Goal: Task Accomplishment & Management: Manage account settings

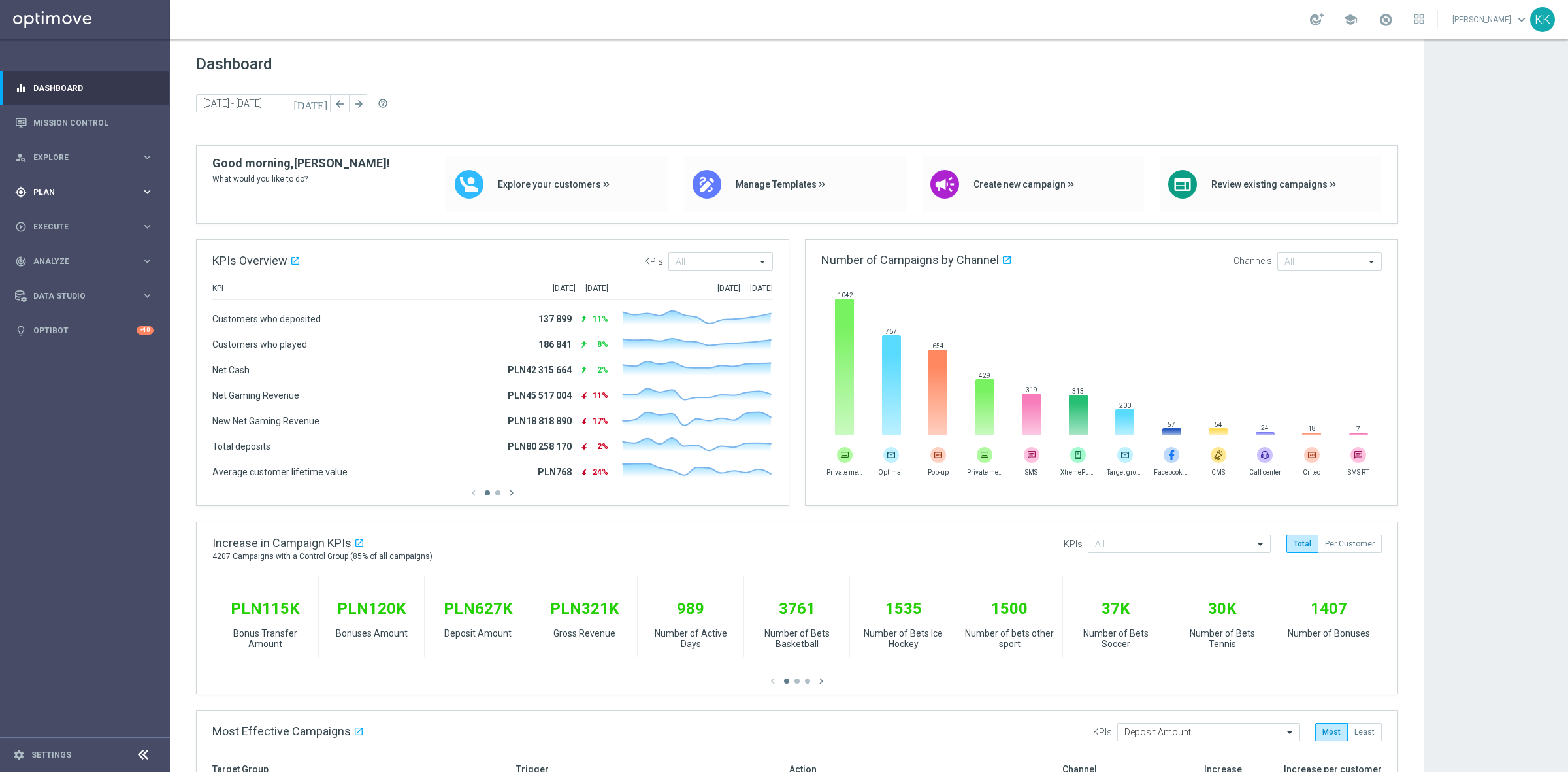
click at [58, 196] on div "gps_fixed Plan" at bounding box center [78, 192] width 126 height 12
click at [59, 217] on link "Target Groups" at bounding box center [85, 219] width 102 height 10
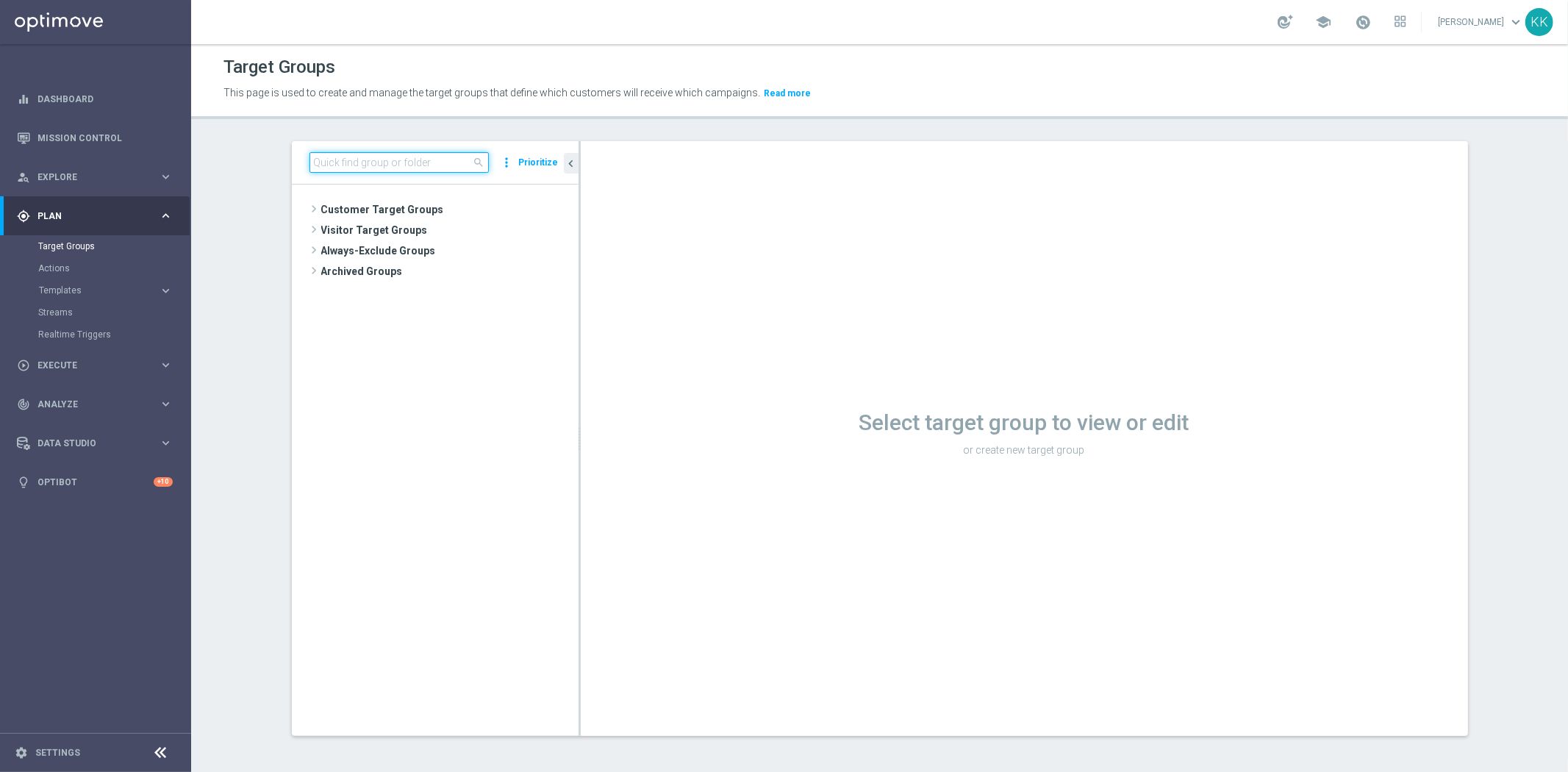
click at [427, 152] on input at bounding box center [399, 162] width 179 height 21
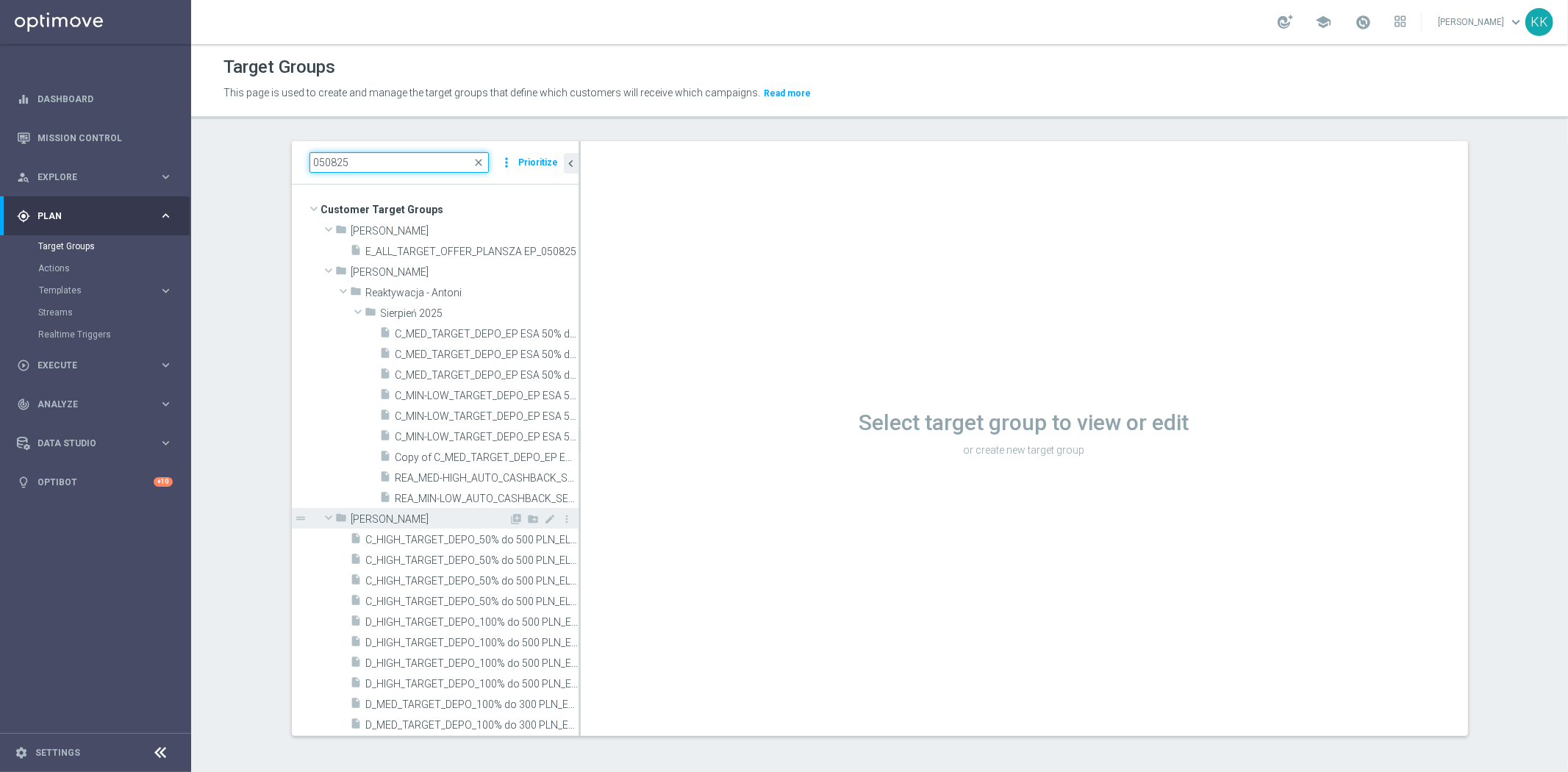
scroll to position [163, 0]
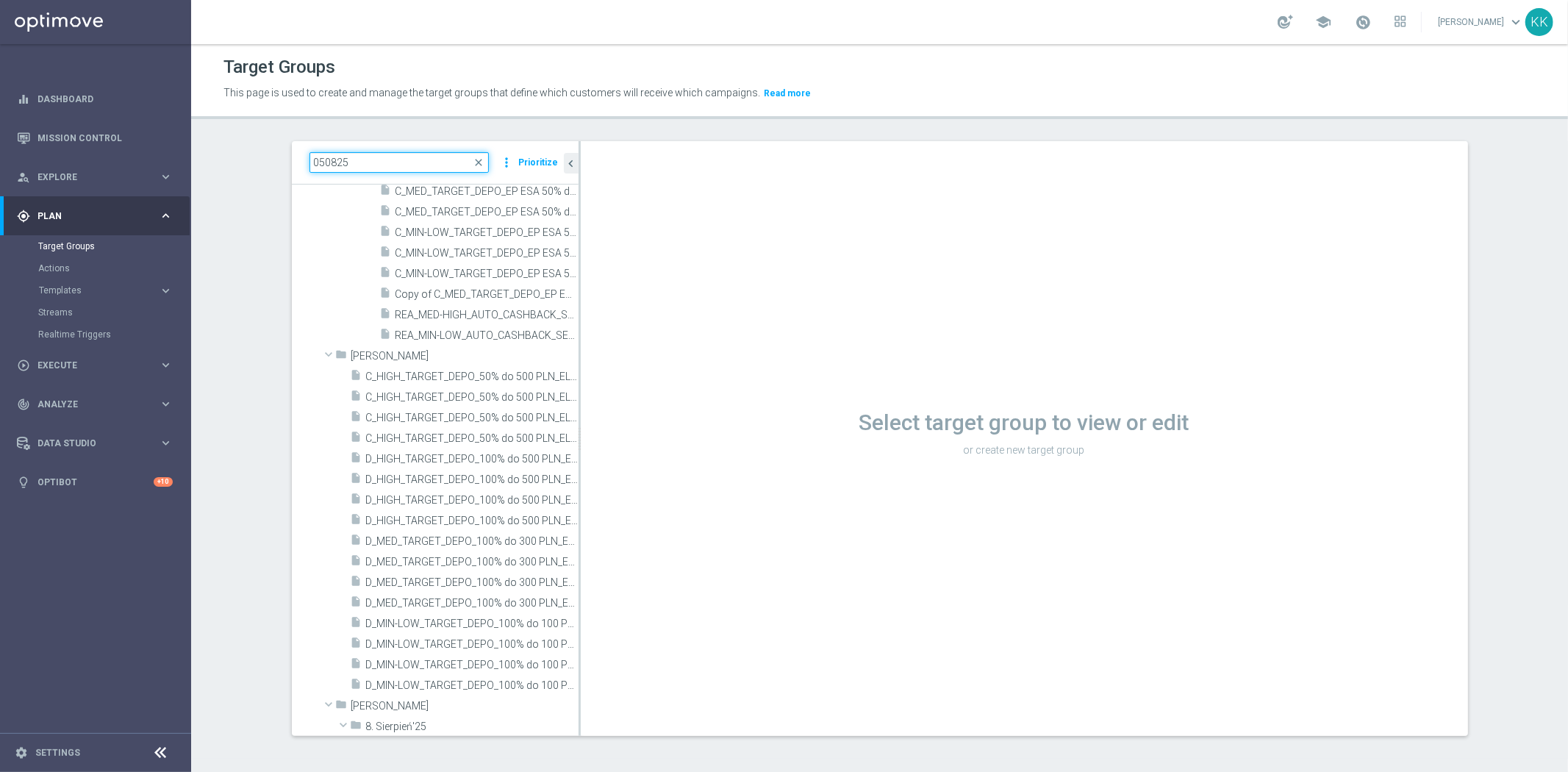
type input "050825"
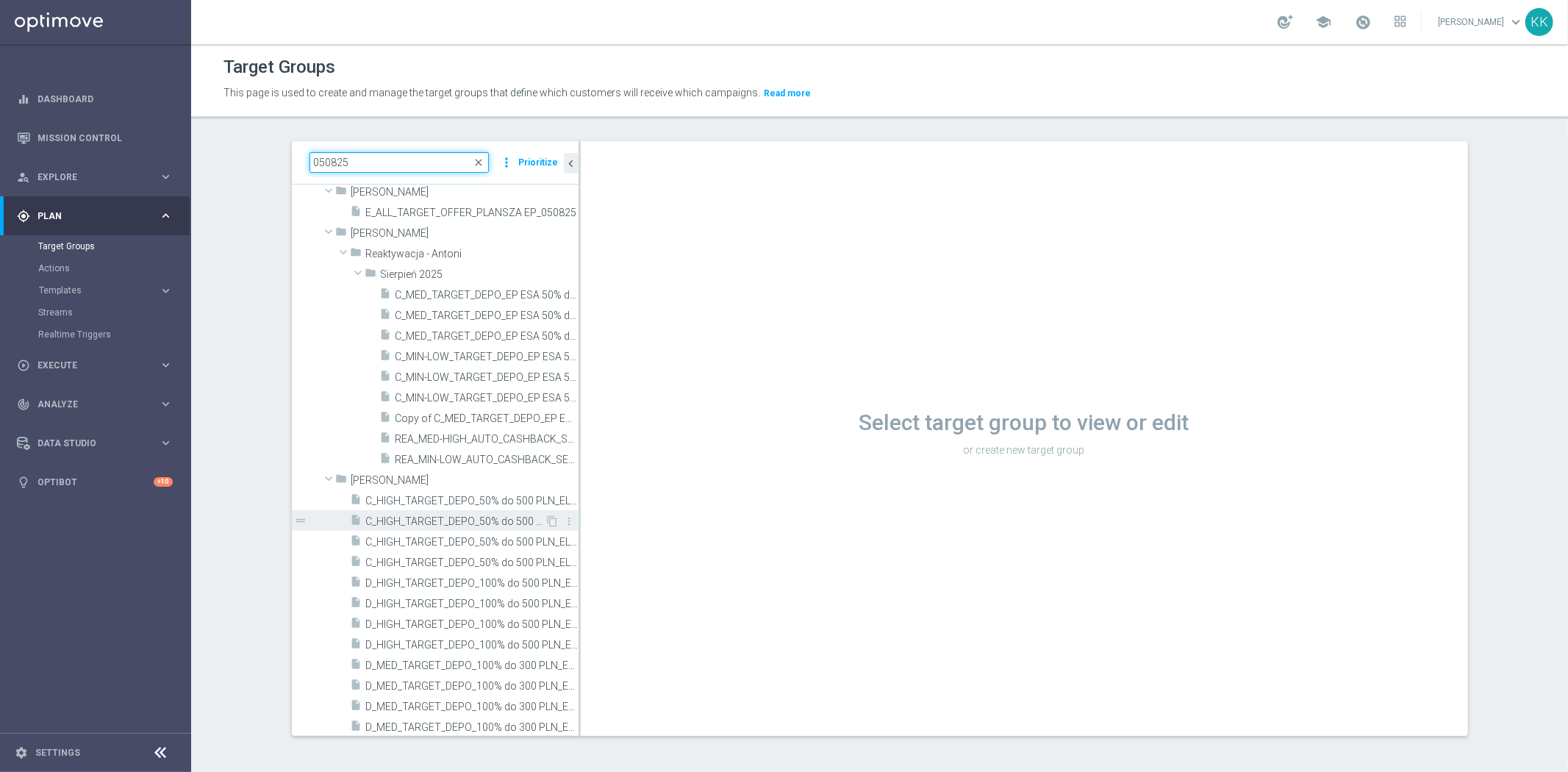
scroll to position [0, 0]
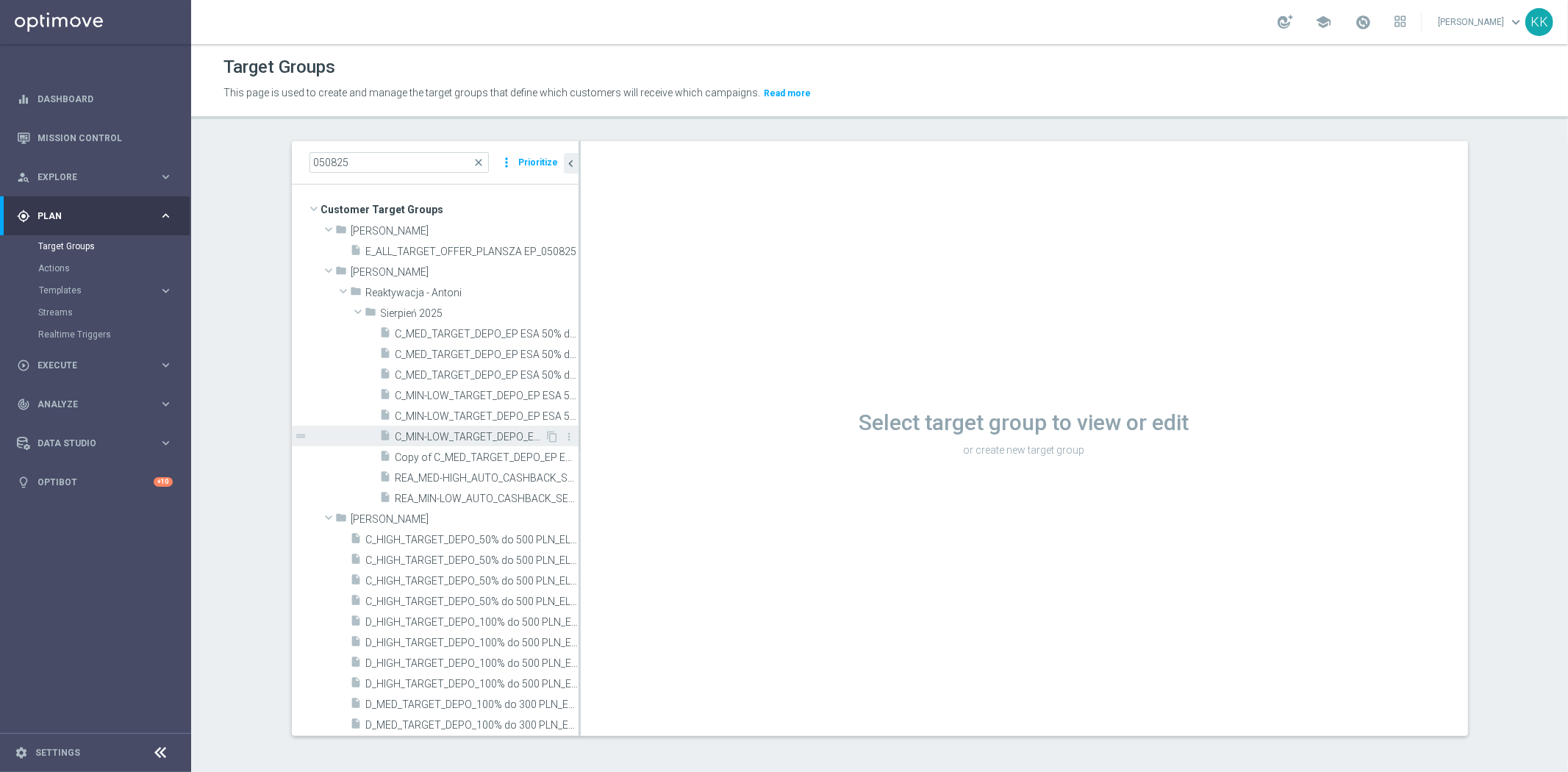
click at [410, 430] on span "C_MIN-LOW_TARGET_DEPO_EP ESA 50% do 100 zl_050825" at bounding box center [470, 436] width 150 height 12
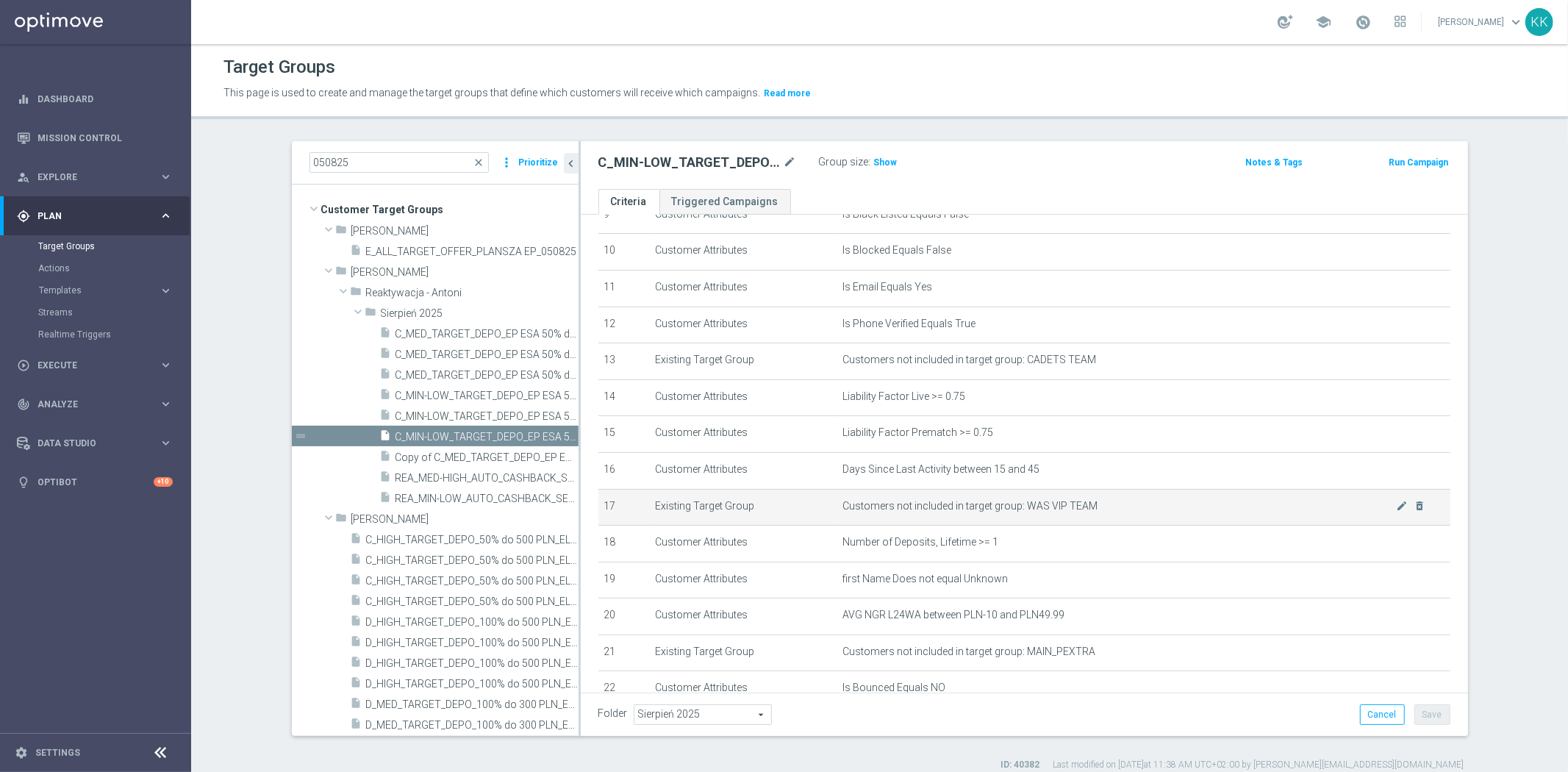
scroll to position [490, 0]
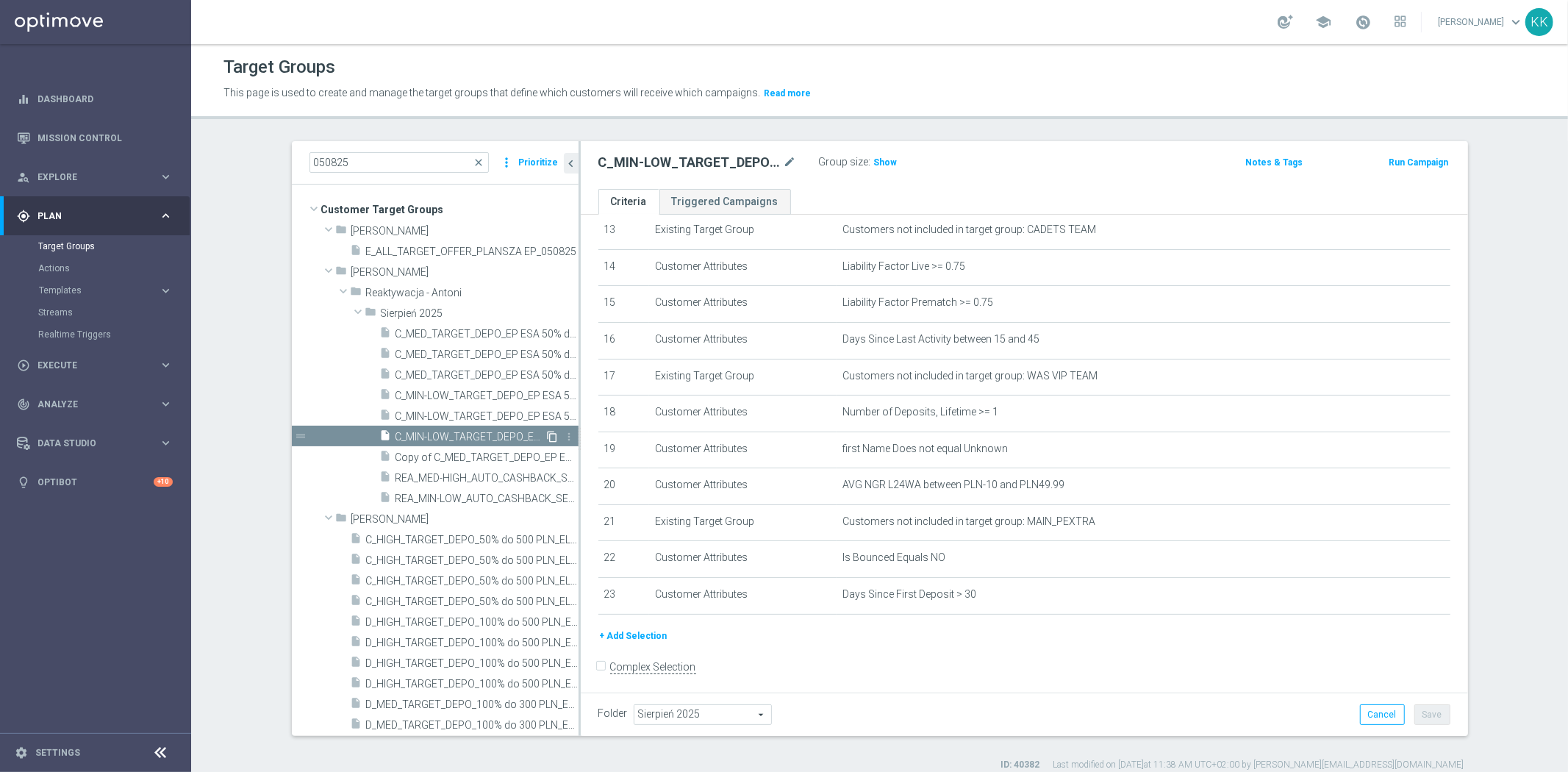
click at [547, 435] on icon "content_copy" at bounding box center [553, 436] width 11 height 11
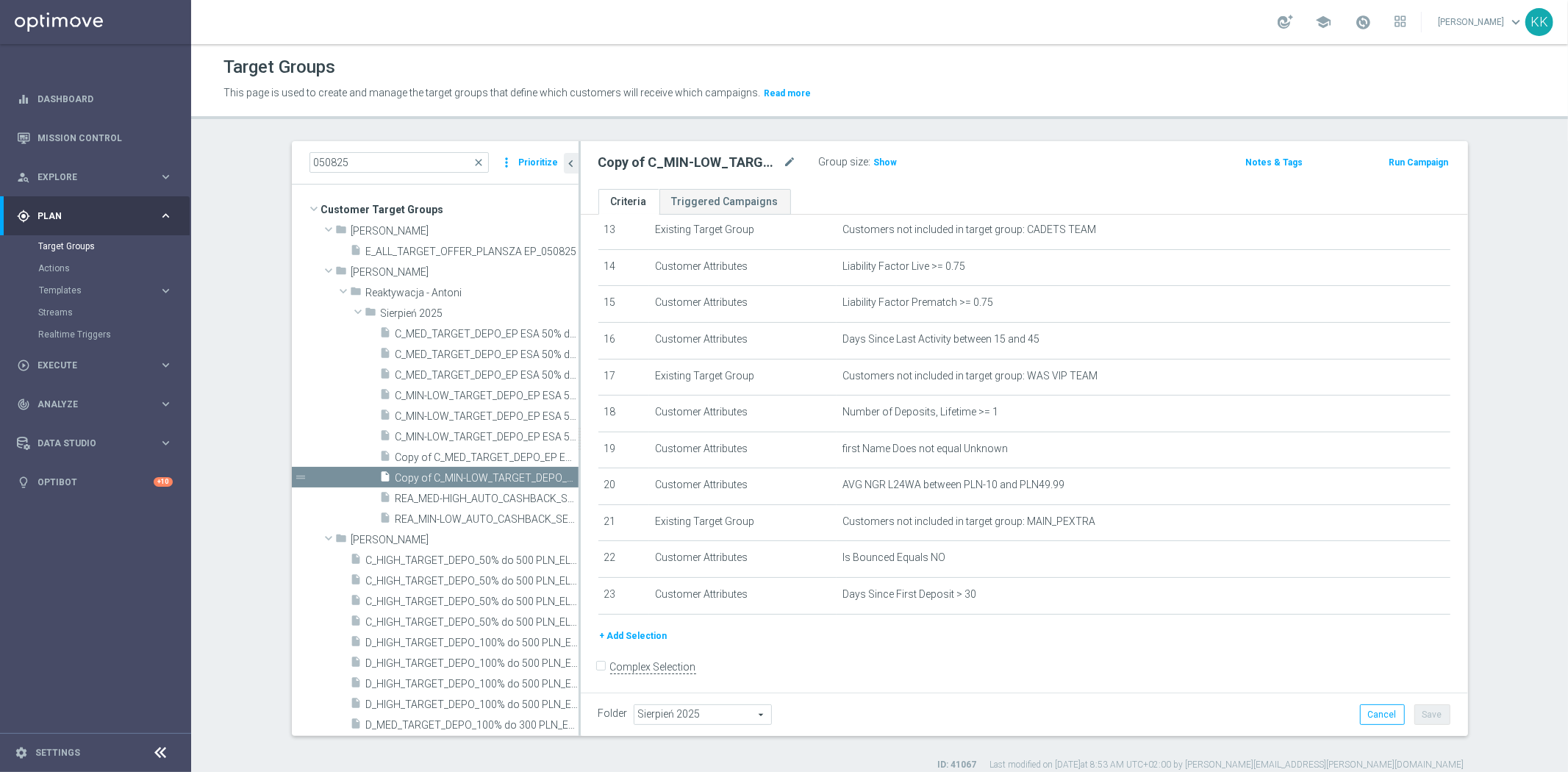
click at [672, 709] on span "Sierpień 2025" at bounding box center [702, 715] width 136 height 19
click at [672, 708] on input "search" at bounding box center [701, 715] width 136 height 21
type input "kasi"
click at [673, 691] on span "[PERSON_NAME]" at bounding box center [702, 695] width 122 height 11
type input "[PERSON_NAME]"
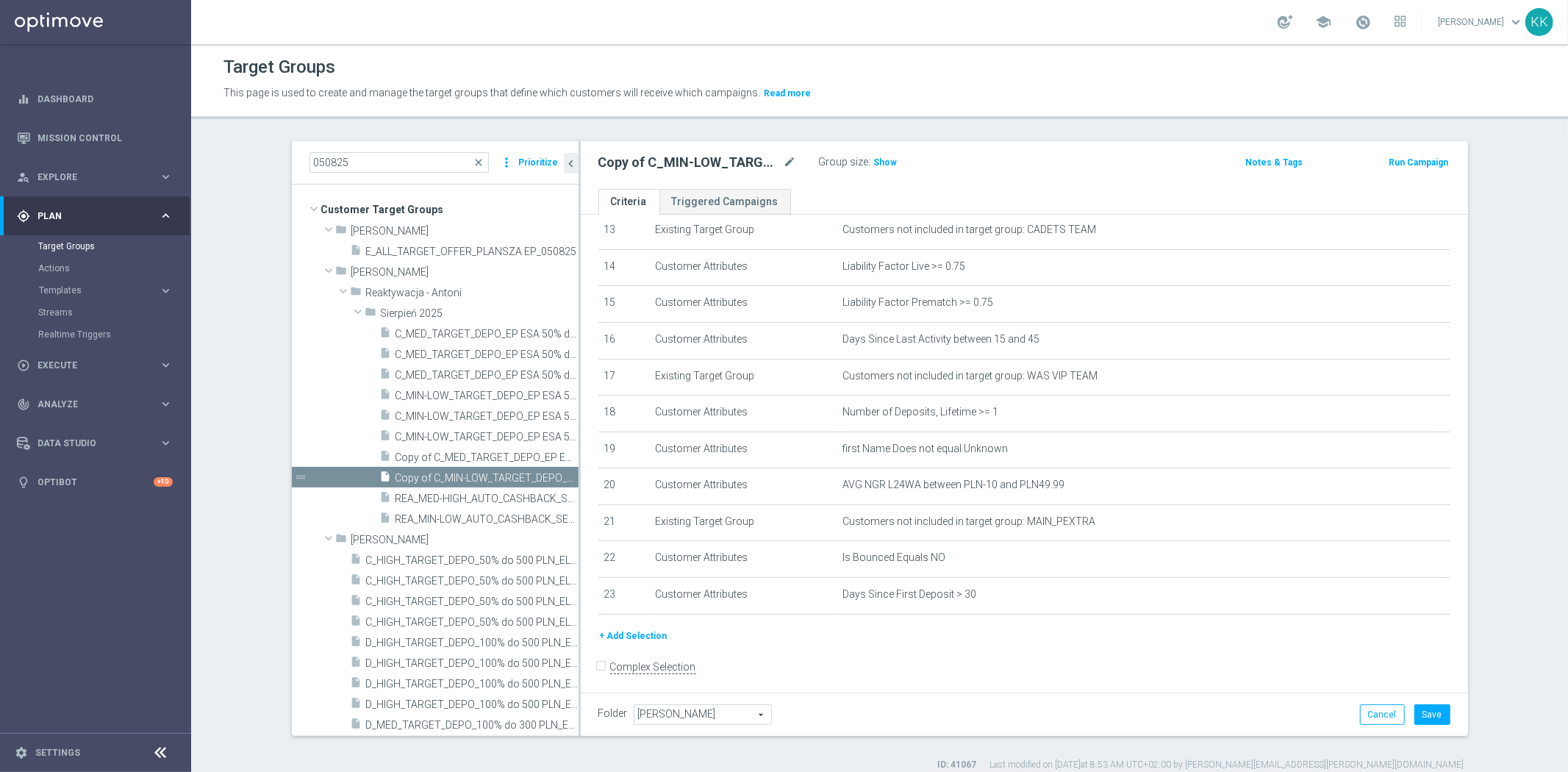
click at [972, 717] on div "Folder [PERSON_NAME] [PERSON_NAME] arrow_drop_down search Cancel Save Saving..." at bounding box center [1024, 715] width 852 height 21
click at [1437, 711] on button "Save" at bounding box center [1432, 715] width 36 height 21
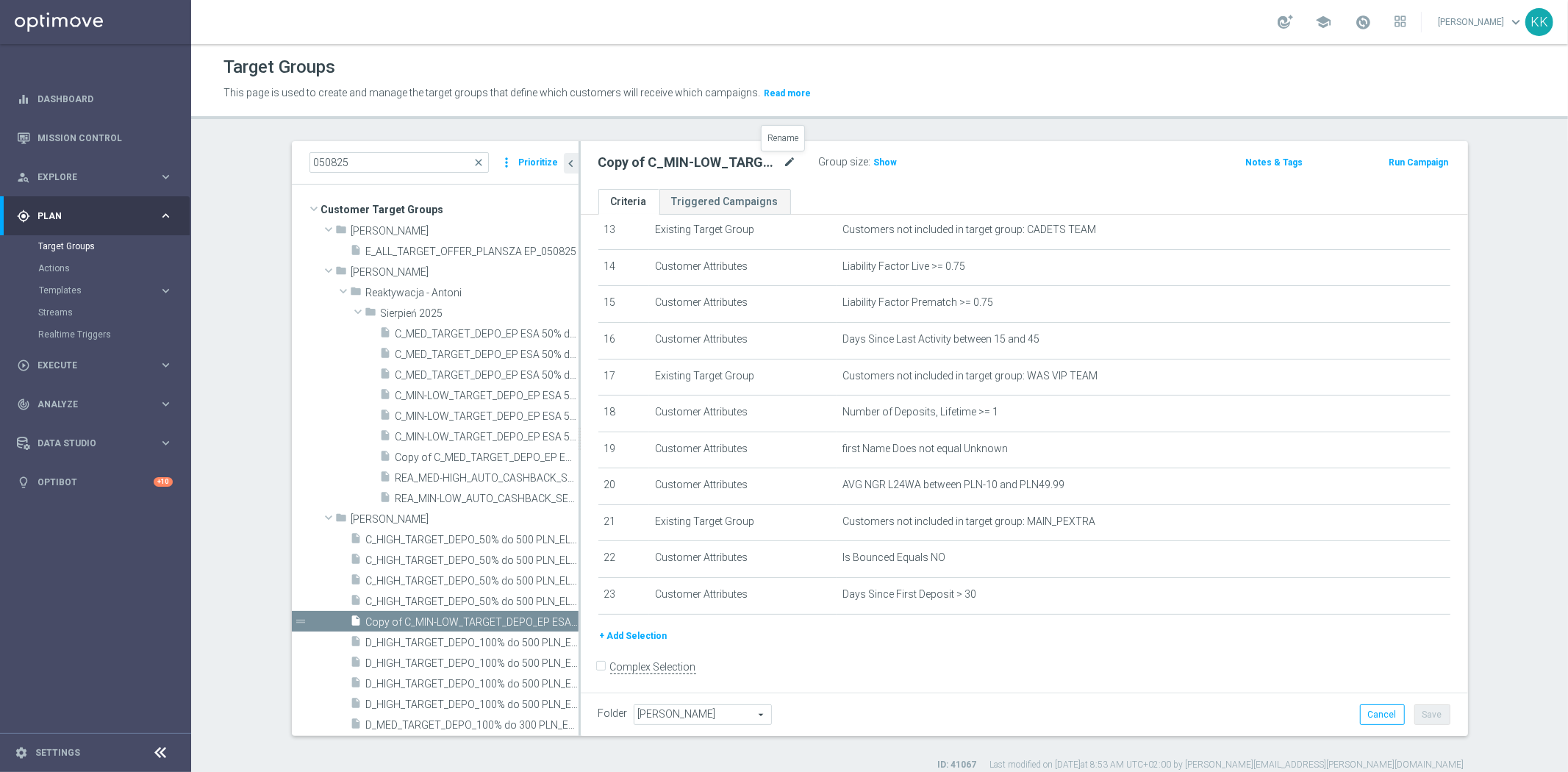
click at [784, 162] on icon "mode_edit" at bounding box center [790, 162] width 13 height 17
type input "C_MIN-LOW_TARGET_DEPO_50% do 100 PLN_LW_110925"
click at [942, 135] on div "Target Groups This page is used to create and manage the target groups that def…" at bounding box center [879, 407] width 1376 height 727
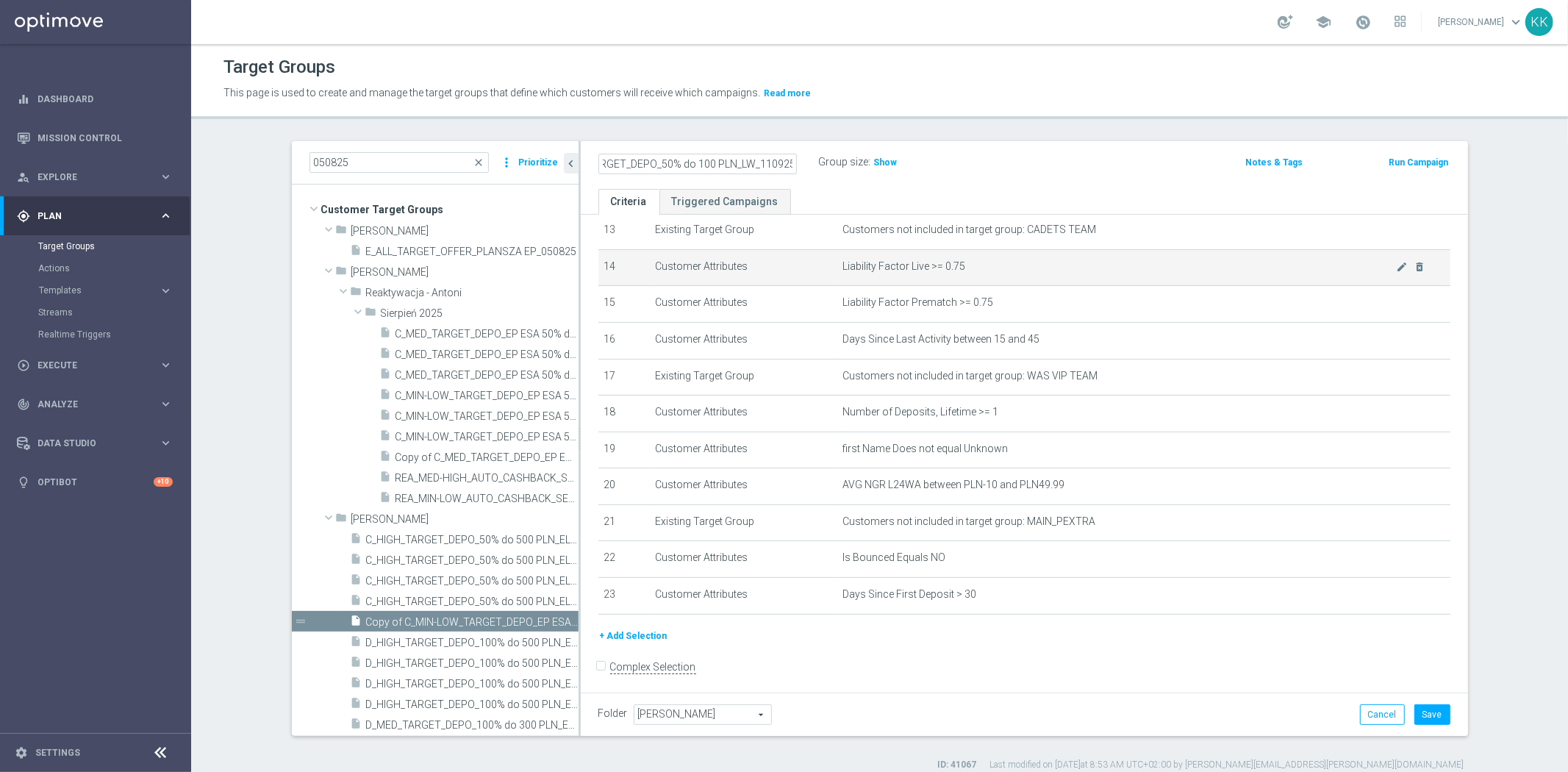
scroll to position [0, 0]
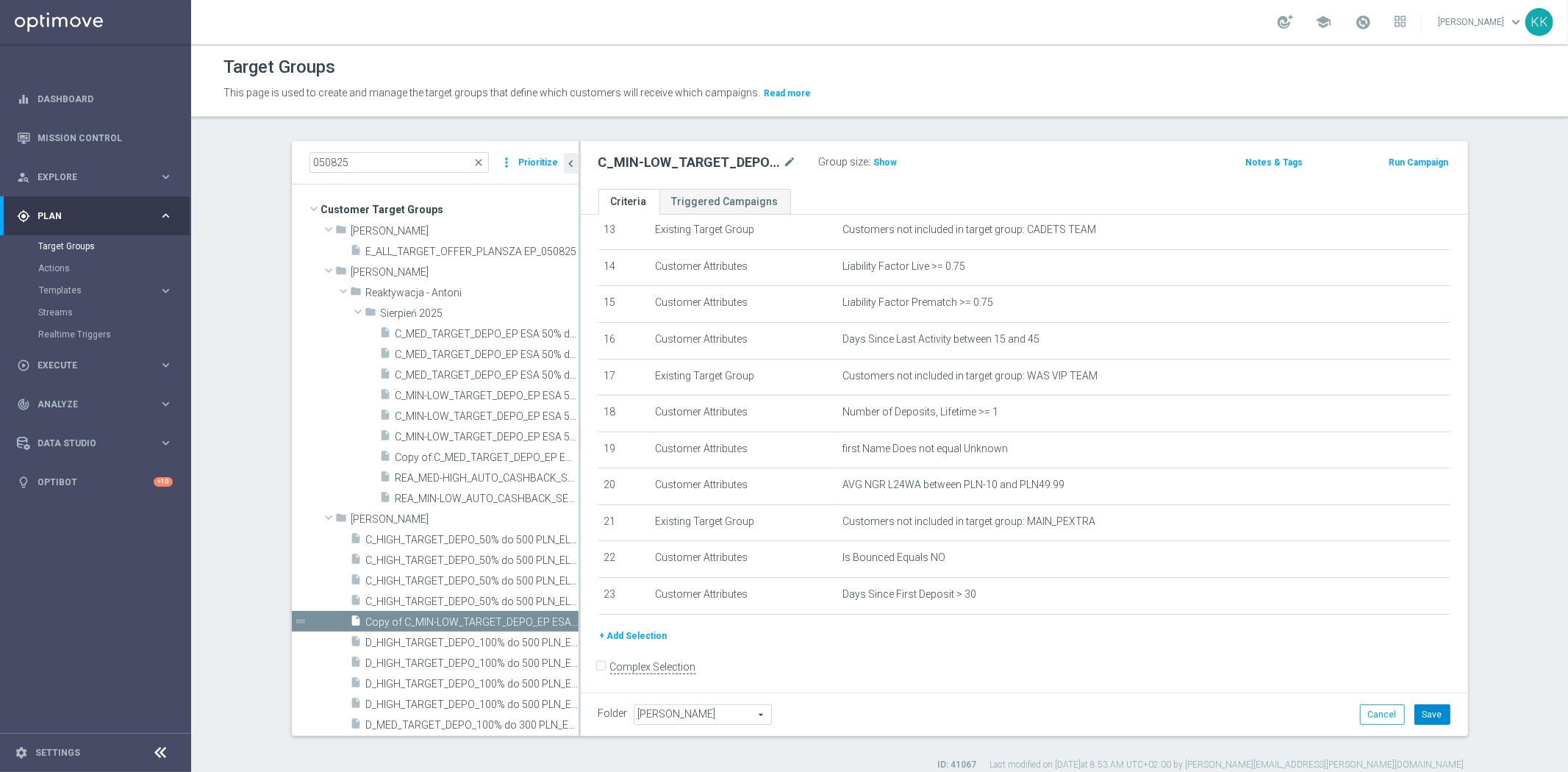
click at [1424, 710] on button "Save" at bounding box center [1432, 715] width 36 height 21
click at [874, 160] on span "Show" at bounding box center [886, 162] width 24 height 10
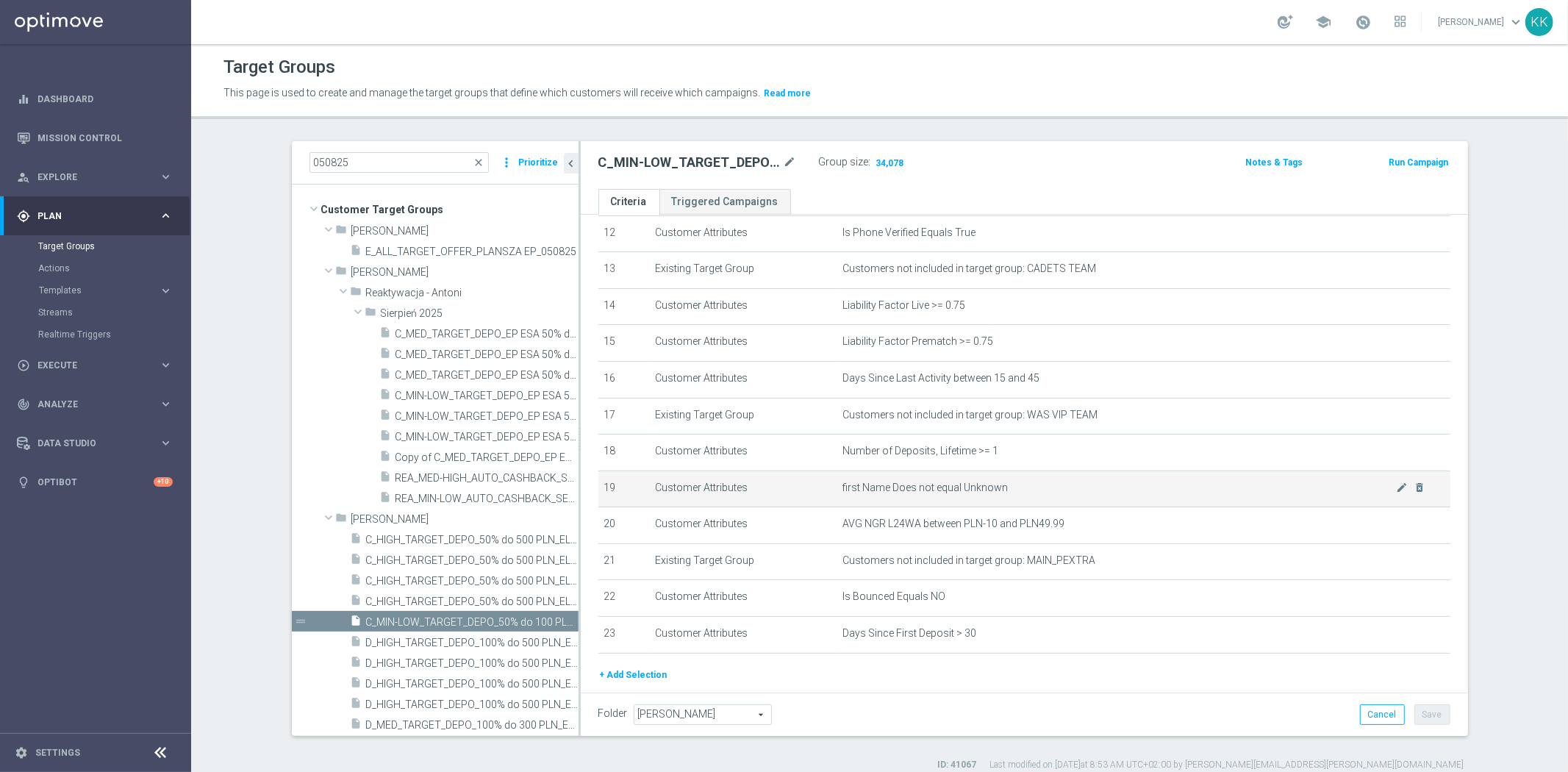
scroll to position [490, 0]
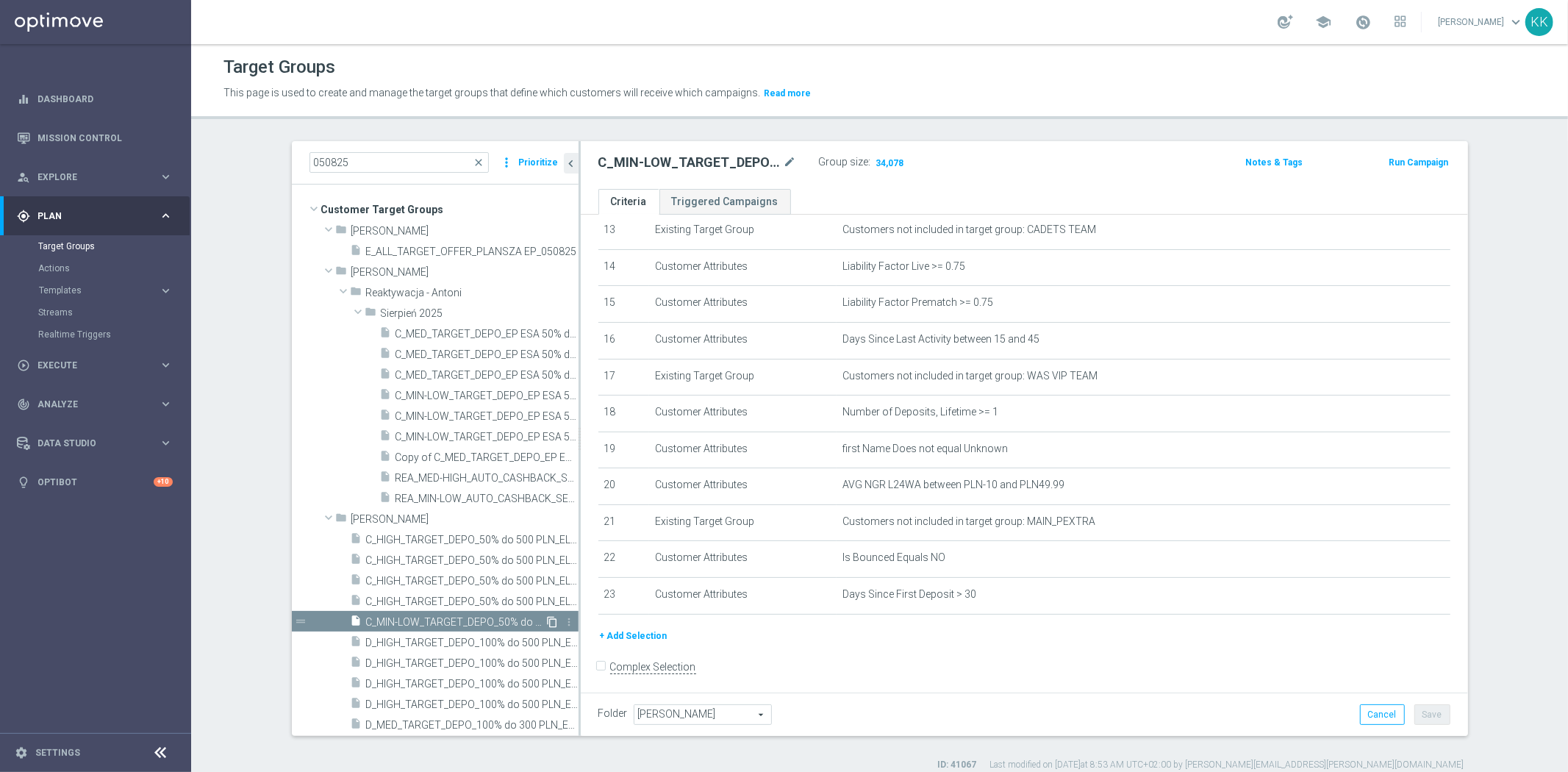
click at [547, 620] on icon "content_copy" at bounding box center [553, 621] width 11 height 11
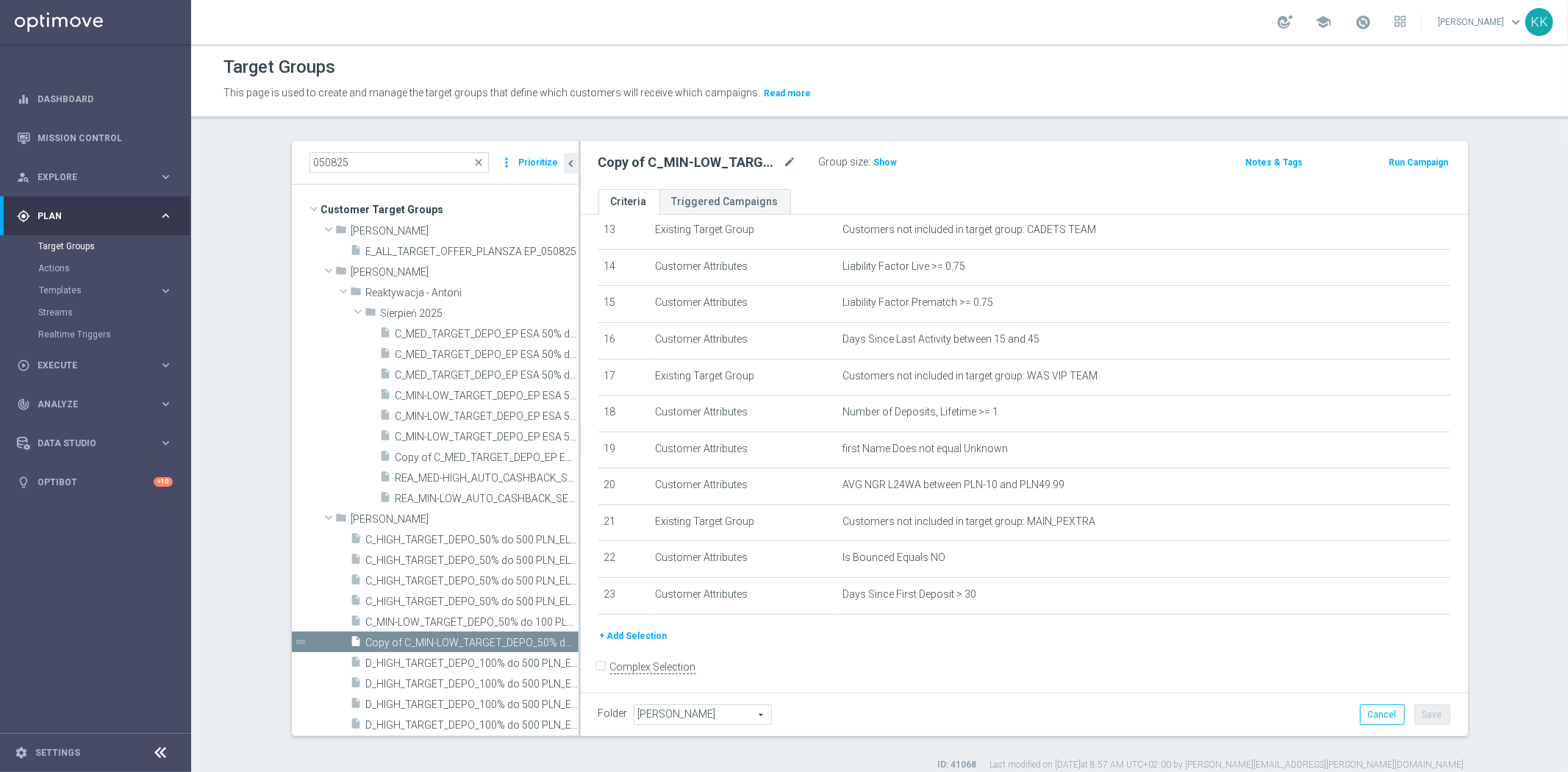
click at [772, 162] on h2 "Copy of C_MIN-LOW_TARGET_DEPO_50% do 100 PLN_LW_110925" at bounding box center [689, 162] width 182 height 17
click at [775, 160] on div "Copy of C_MIN-LOW_TARGET_DEPO_50% do 100 PLN_LW_110925 mode_edit" at bounding box center [698, 162] width 199 height 17
click at [786, 157] on icon "mode_edit" at bounding box center [790, 162] width 13 height 17
type input "C_MED-HIGH_TARGET_DEPO_50% do 300 PLN_LW_110925"
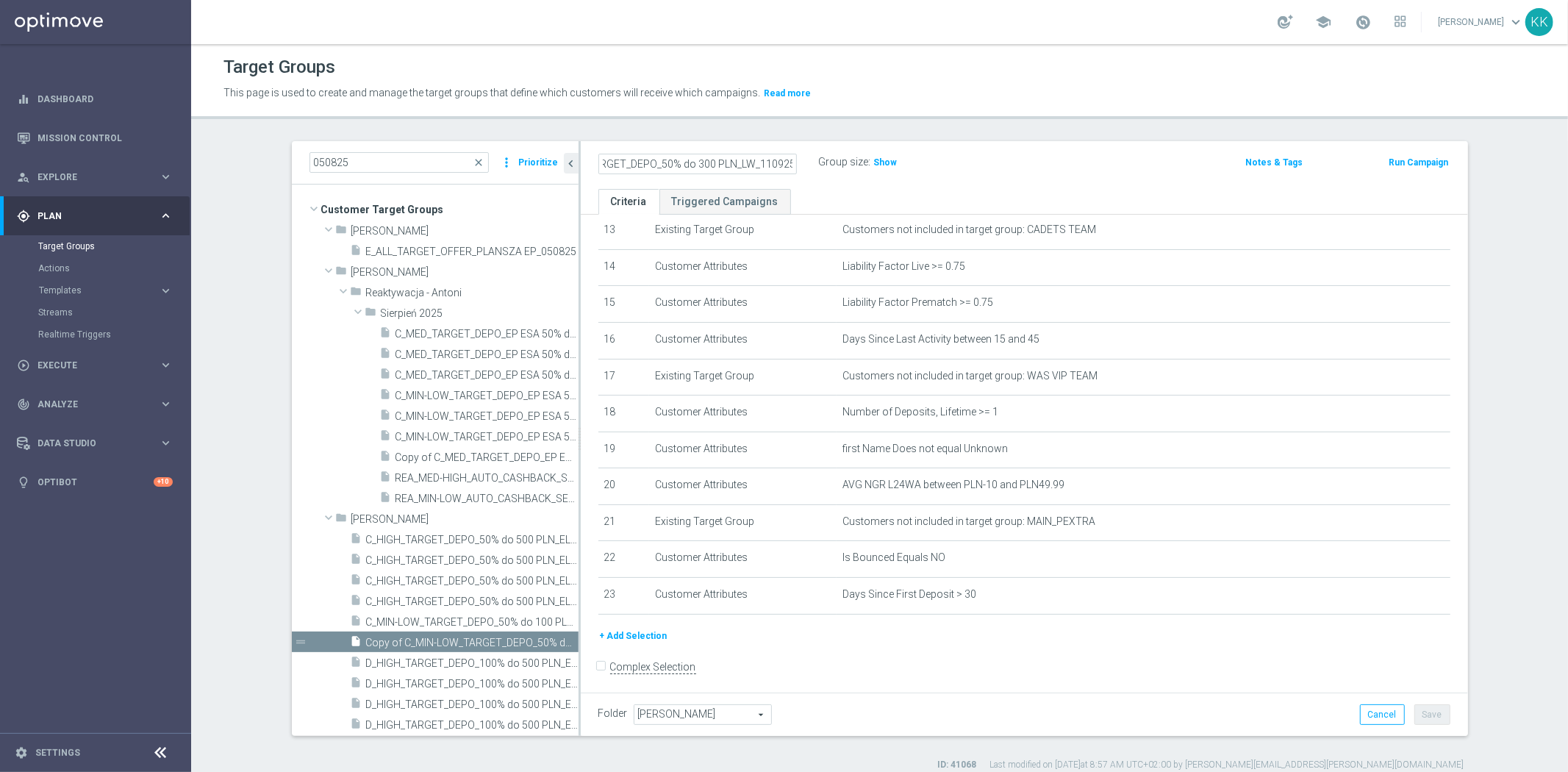
click at [912, 107] on header "Target Groups This page is used to create and manage the target groups that def…" at bounding box center [879, 81] width 1376 height 75
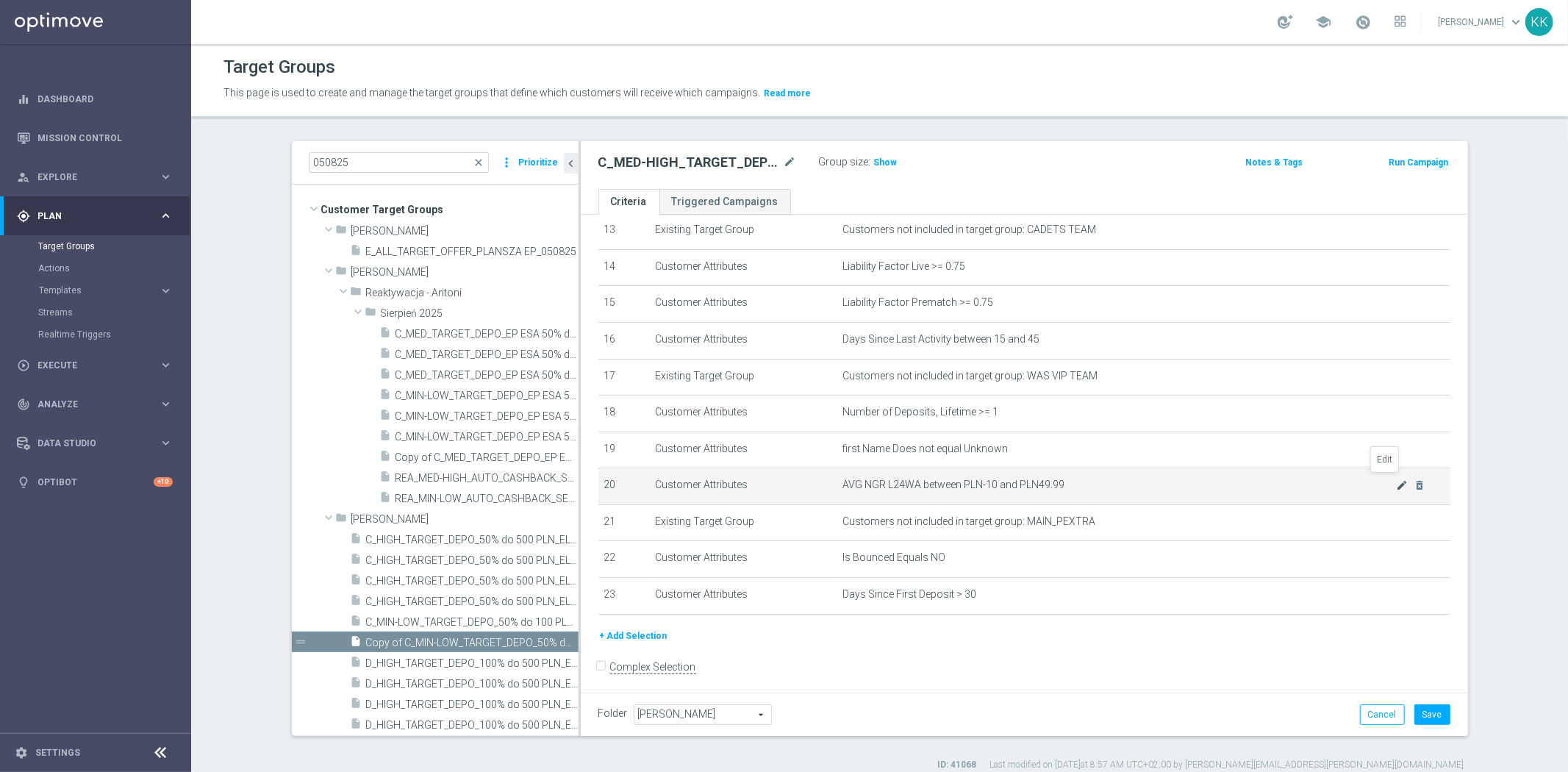
click at [1395, 481] on icon "mode_edit" at bounding box center [1401, 485] width 11 height 11
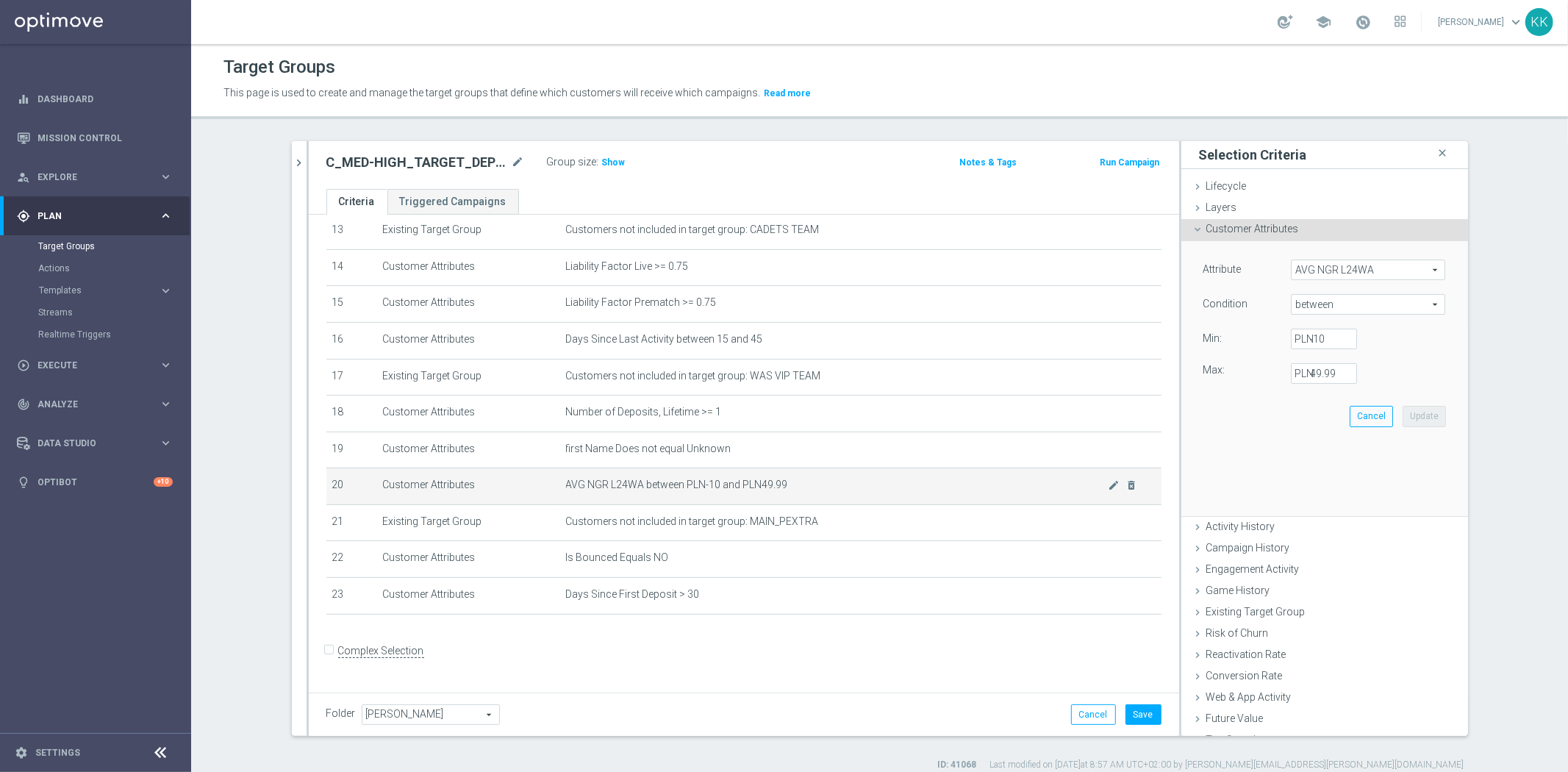
scroll to position [475, 0]
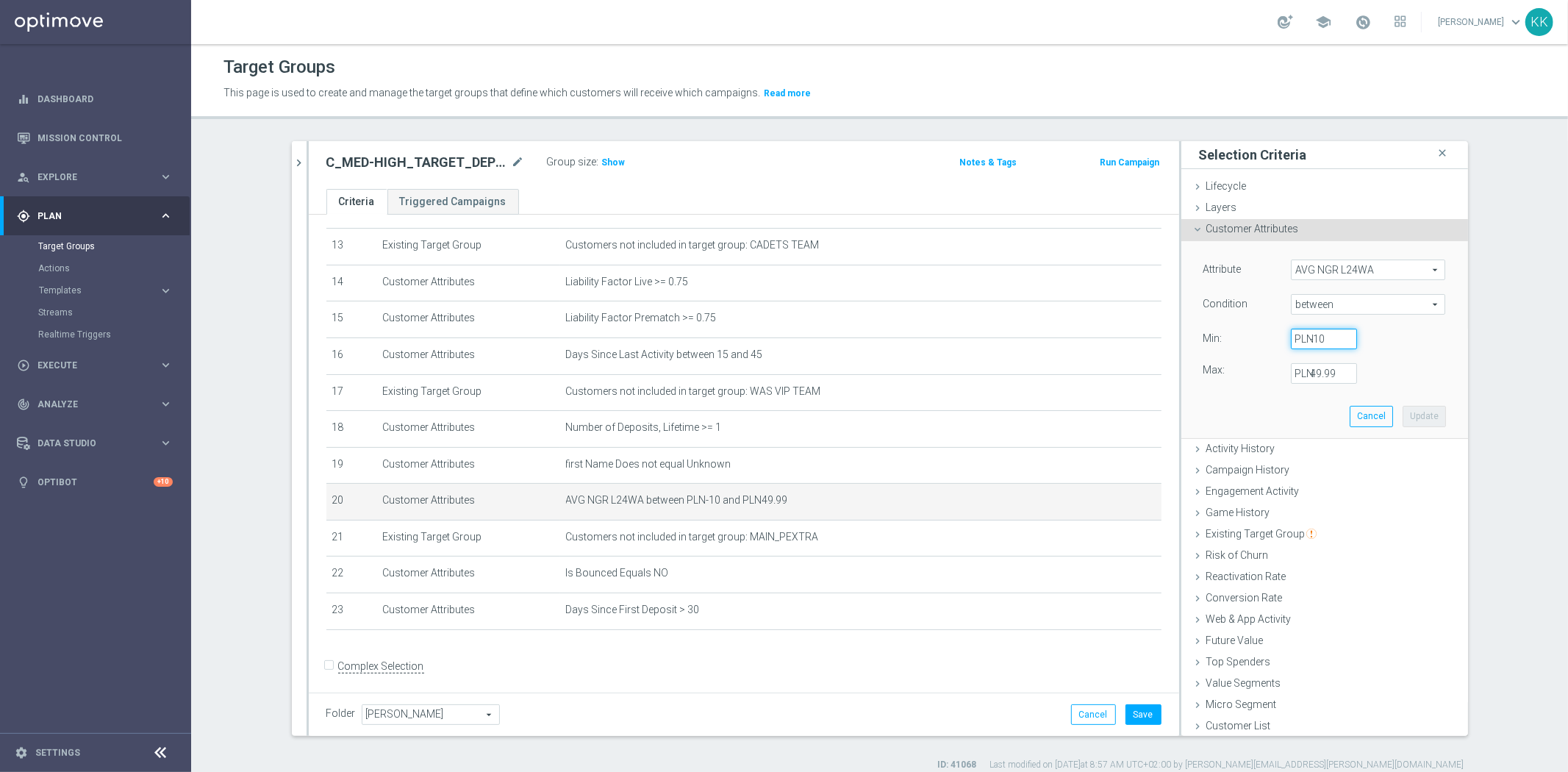
click at [1322, 342] on input "-10" at bounding box center [1323, 339] width 66 height 21
type input "-1"
type input "-50"
click at [1303, 376] on input "49.99" at bounding box center [1323, 373] width 66 height 21
type input "2499.99"
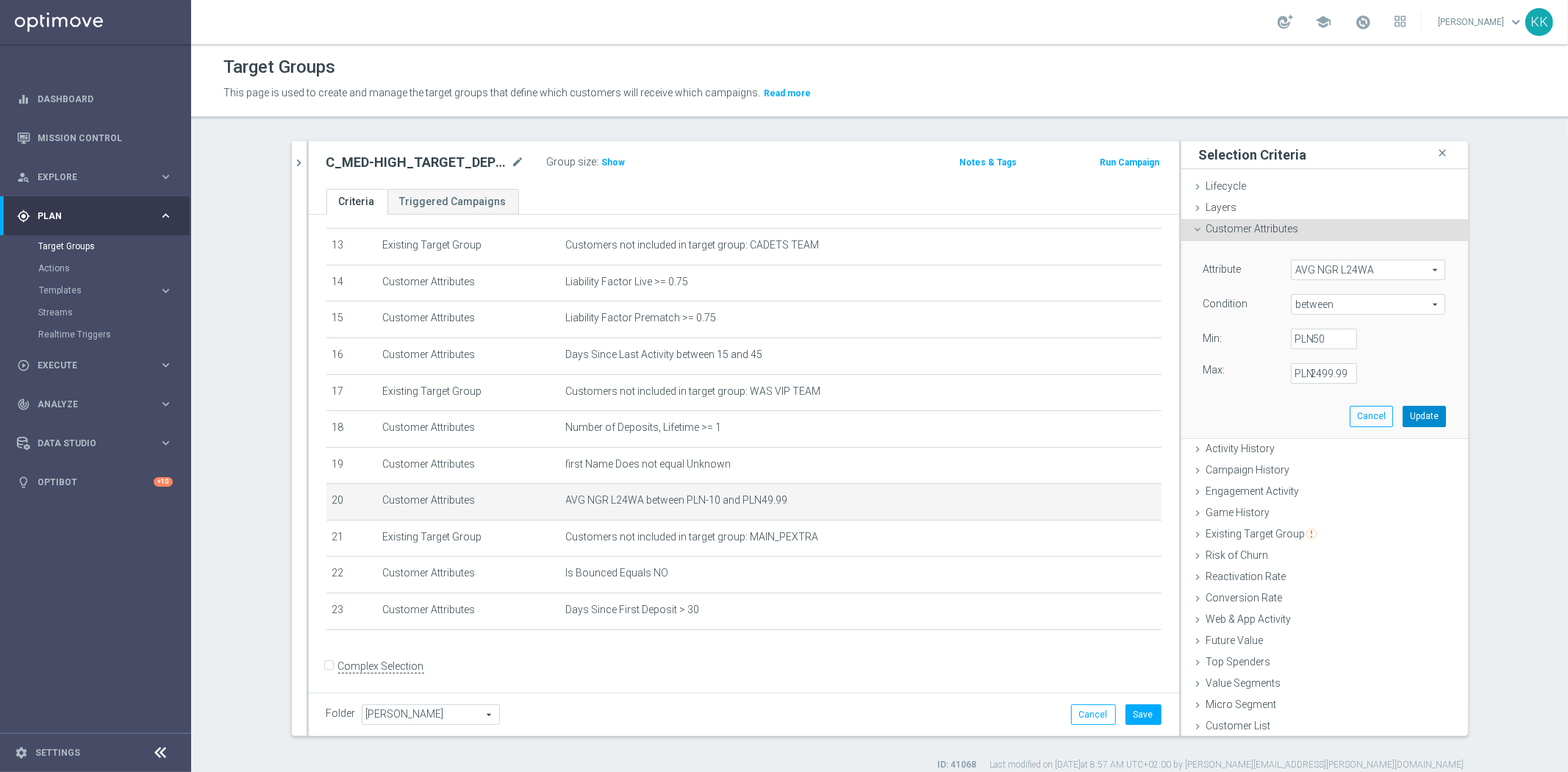
click at [1420, 419] on button "Update" at bounding box center [1423, 416] width 43 height 21
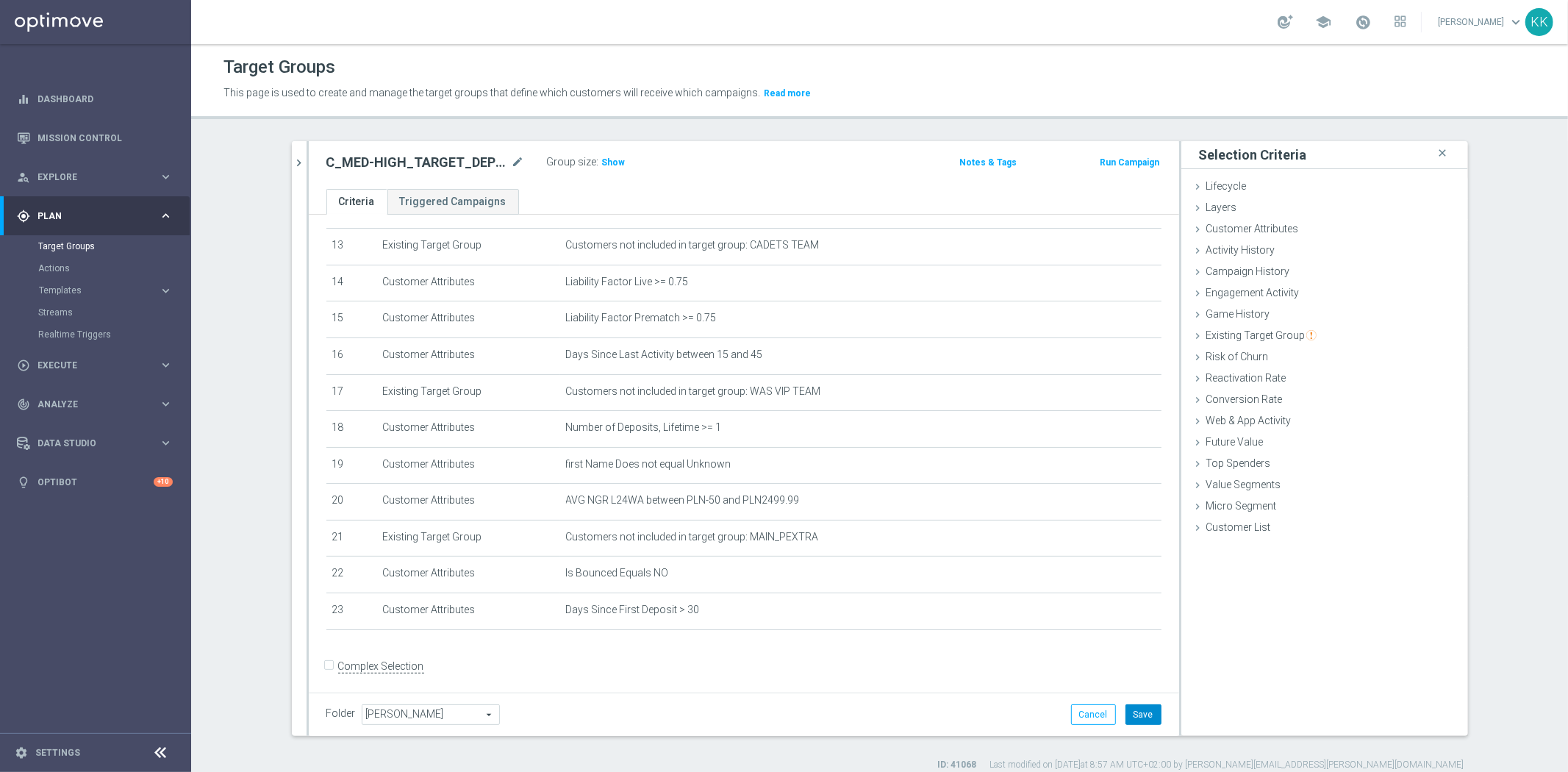
click at [1139, 713] on button "Save" at bounding box center [1143, 715] width 36 height 21
click at [602, 158] on span "Show" at bounding box center [614, 162] width 24 height 10
click at [1108, 494] on icon "mode_edit" at bounding box center [1114, 500] width 11 height 11
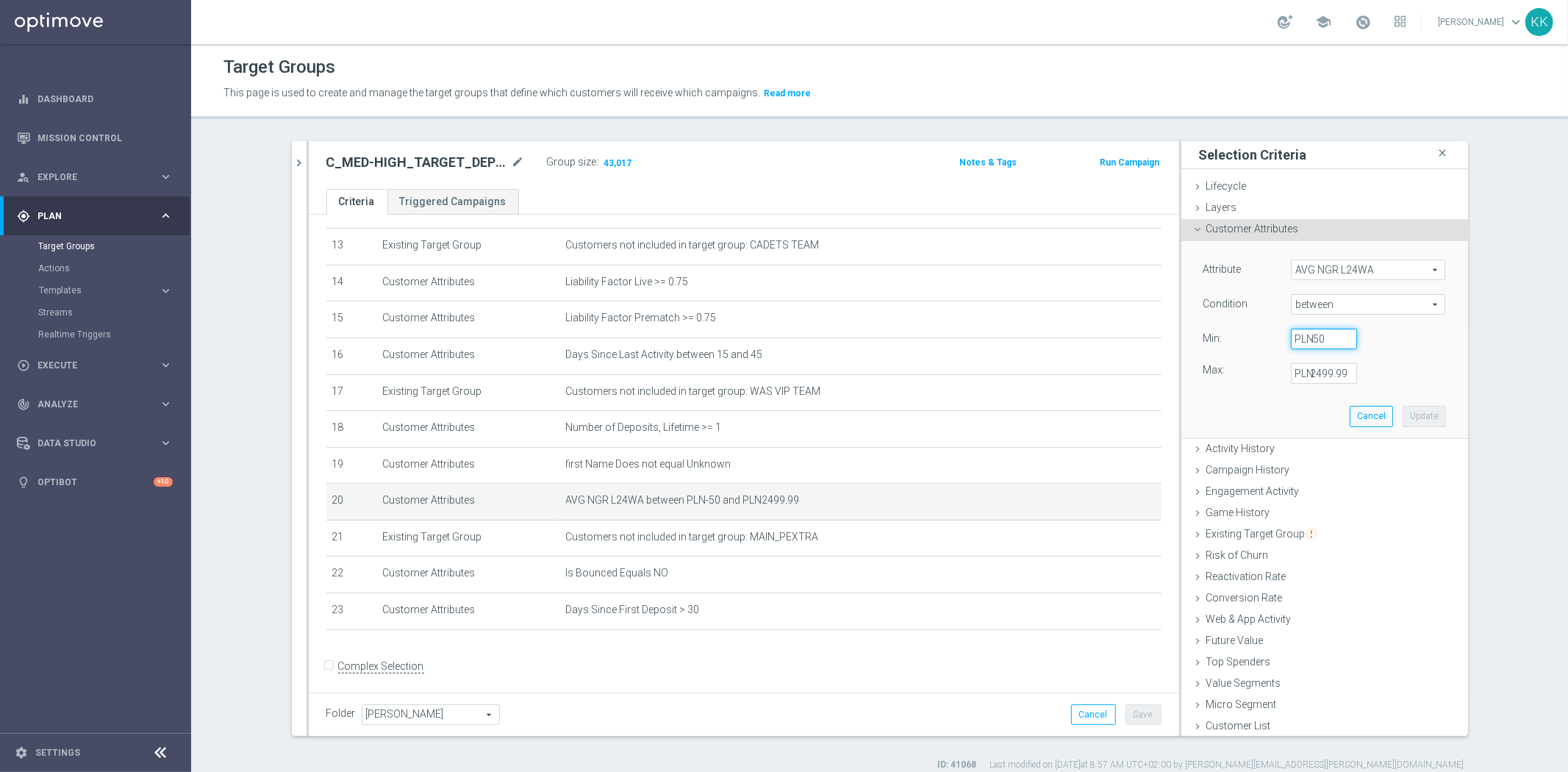
drag, startPoint x: 1310, startPoint y: 343, endPoint x: 1210, endPoint y: 340, distance: 100.0
click at [1210, 341] on div "Value Min: -50 PLN" at bounding box center [1324, 340] width 264 height 24
type input "50"
click at [1409, 410] on button "Update" at bounding box center [1423, 416] width 43 height 21
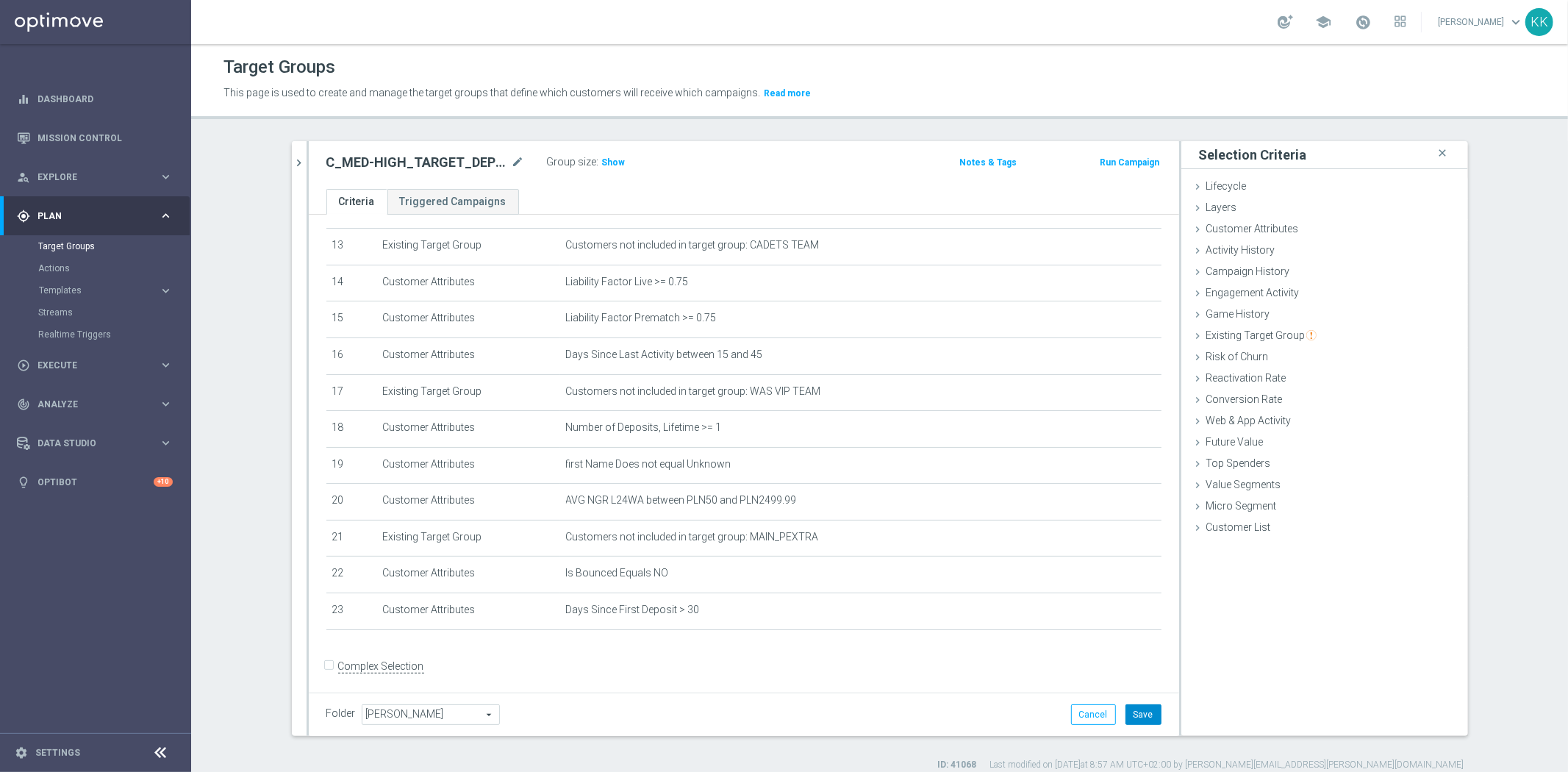
click at [1148, 715] on button "Save" at bounding box center [1143, 715] width 36 height 21
click at [602, 165] on span "Show" at bounding box center [614, 162] width 24 height 10
click at [293, 159] on icon "chevron_right" at bounding box center [300, 162] width 14 height 14
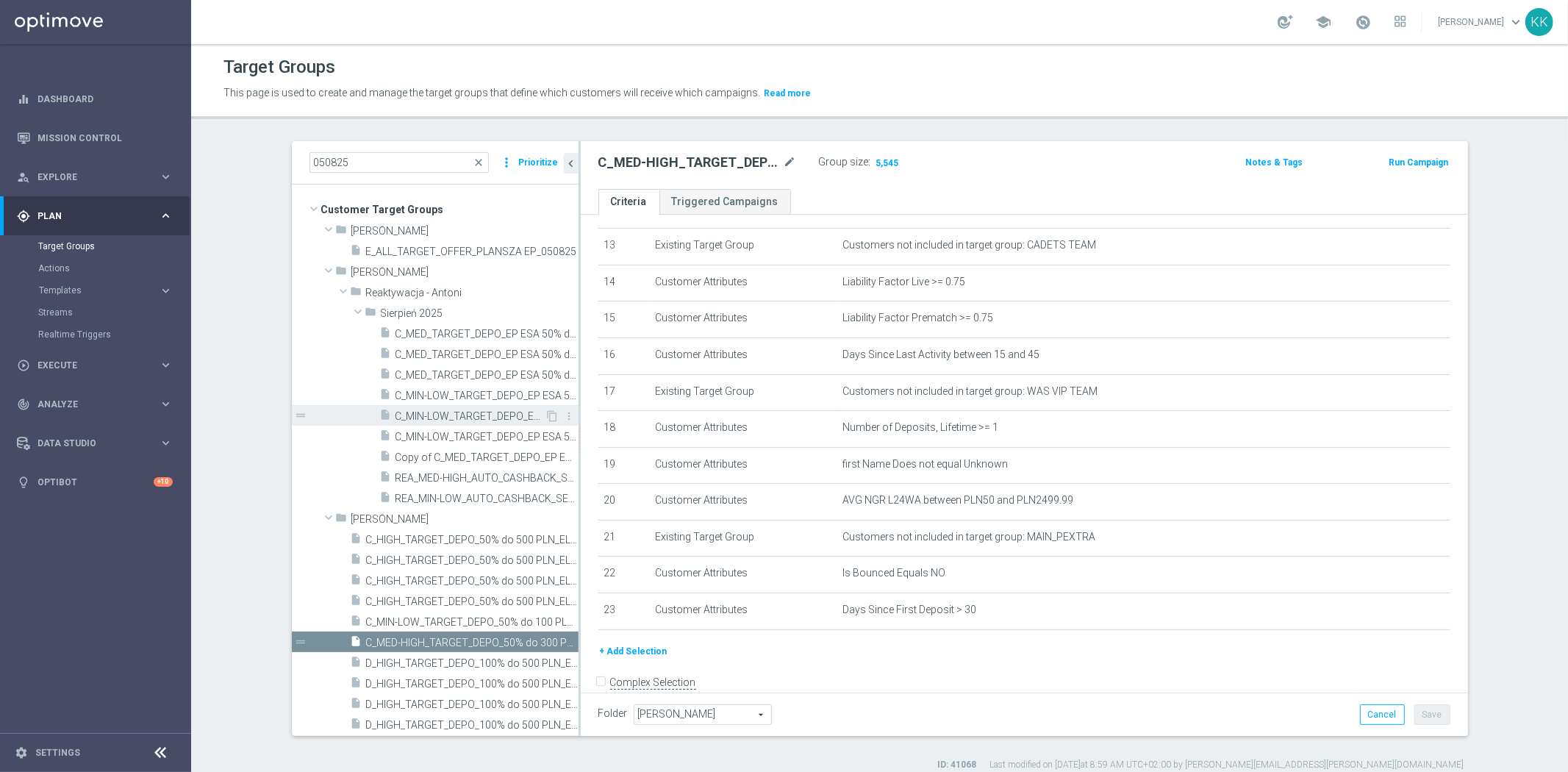
scroll to position [490, 0]
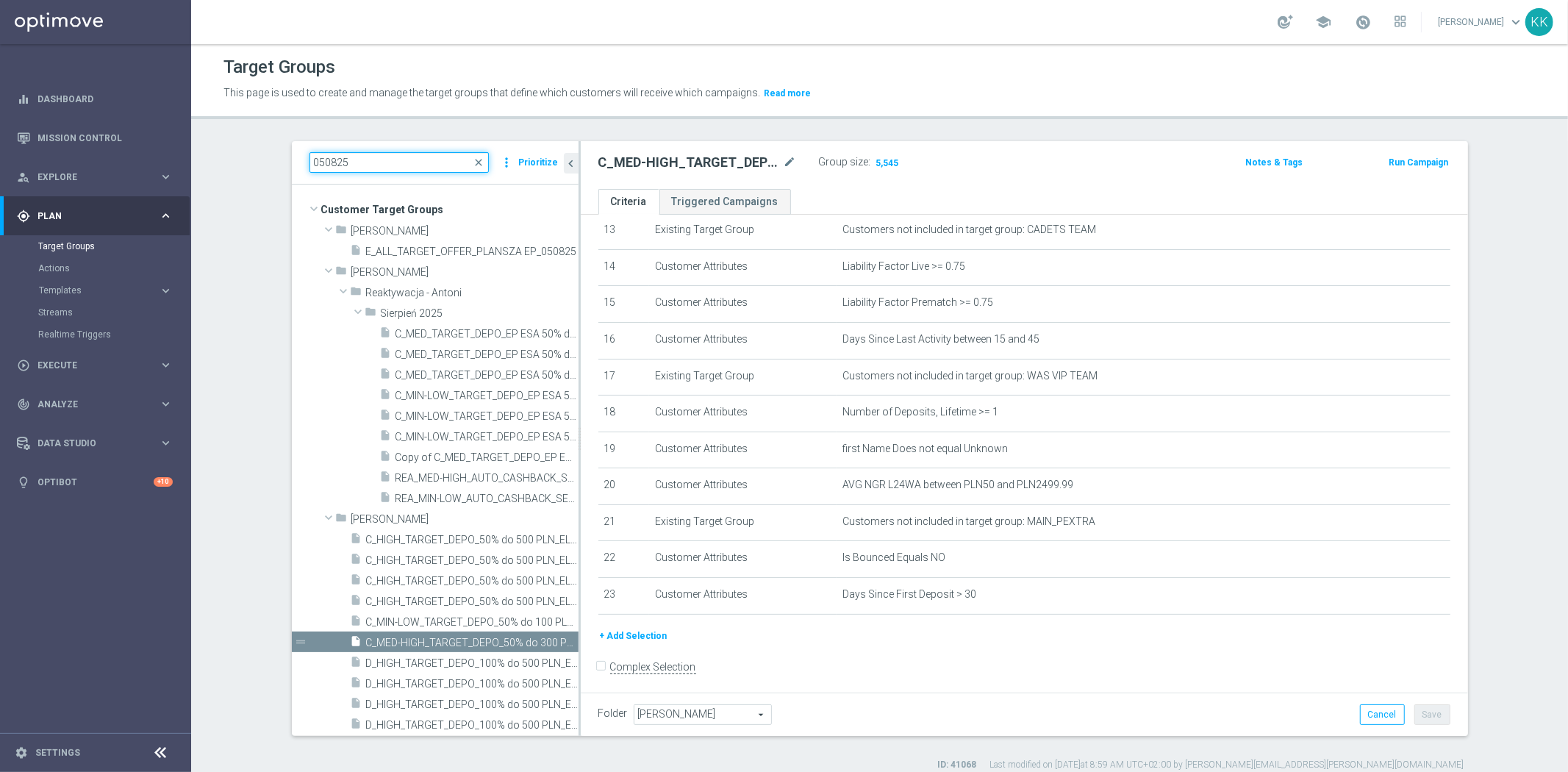
click at [372, 152] on input "050825" at bounding box center [399, 162] width 179 height 21
type input "0"
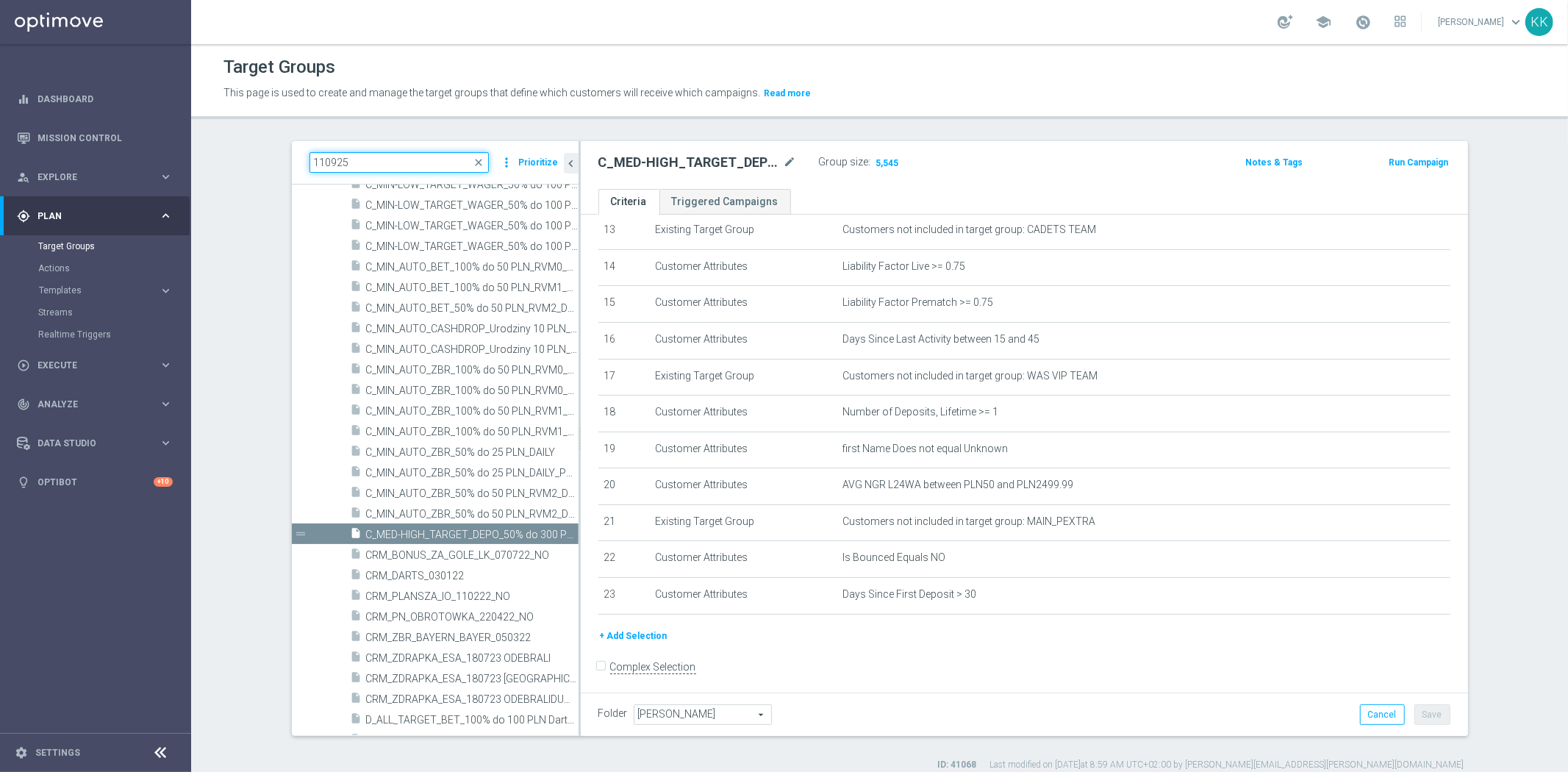
scroll to position [0, 0]
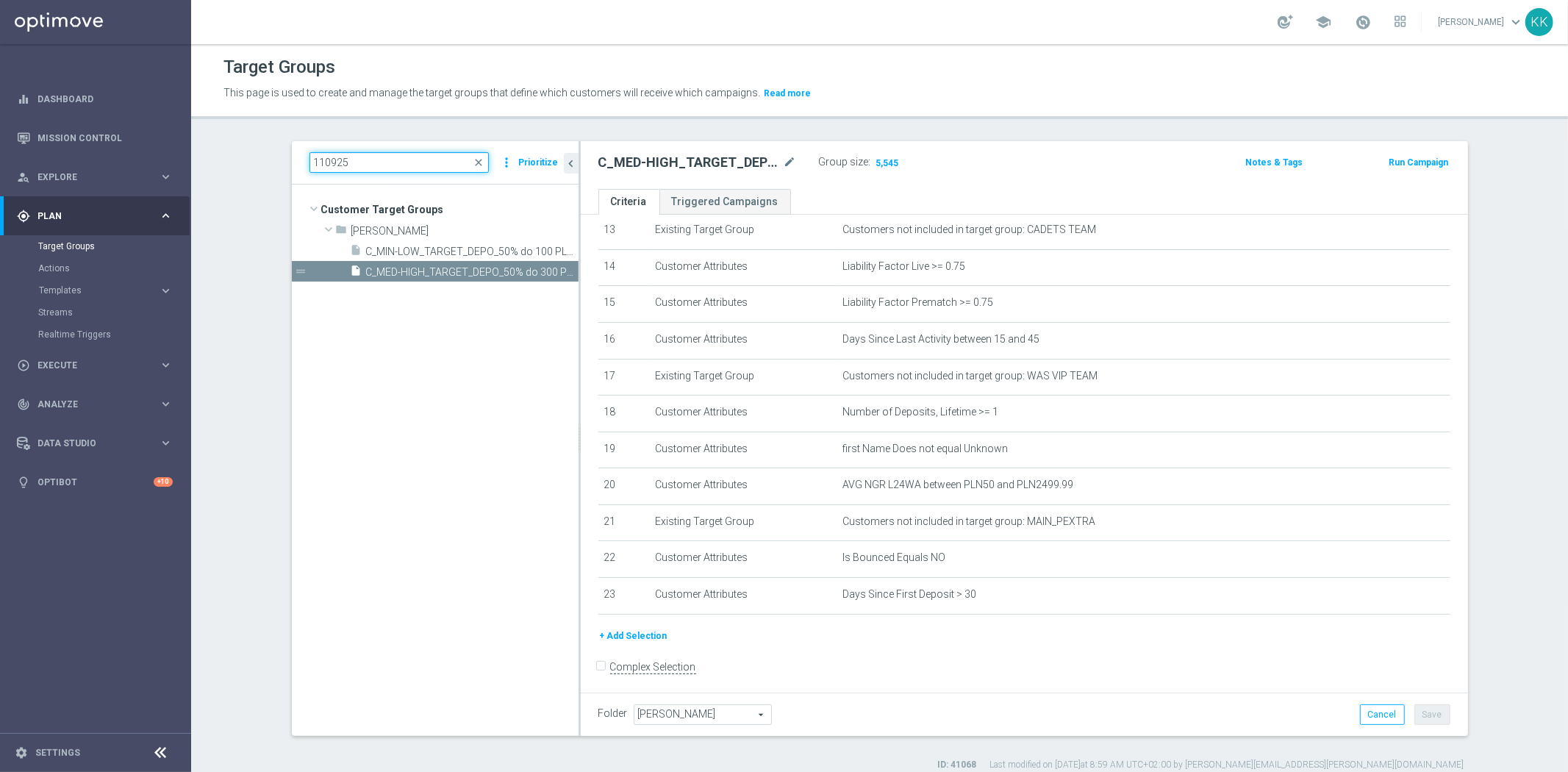
type input "110925"
click at [431, 245] on span "C_MIN-LOW_TARGET_DEPO_50% do 100 PLN_LW_110925" at bounding box center [472, 251] width 213 height 12
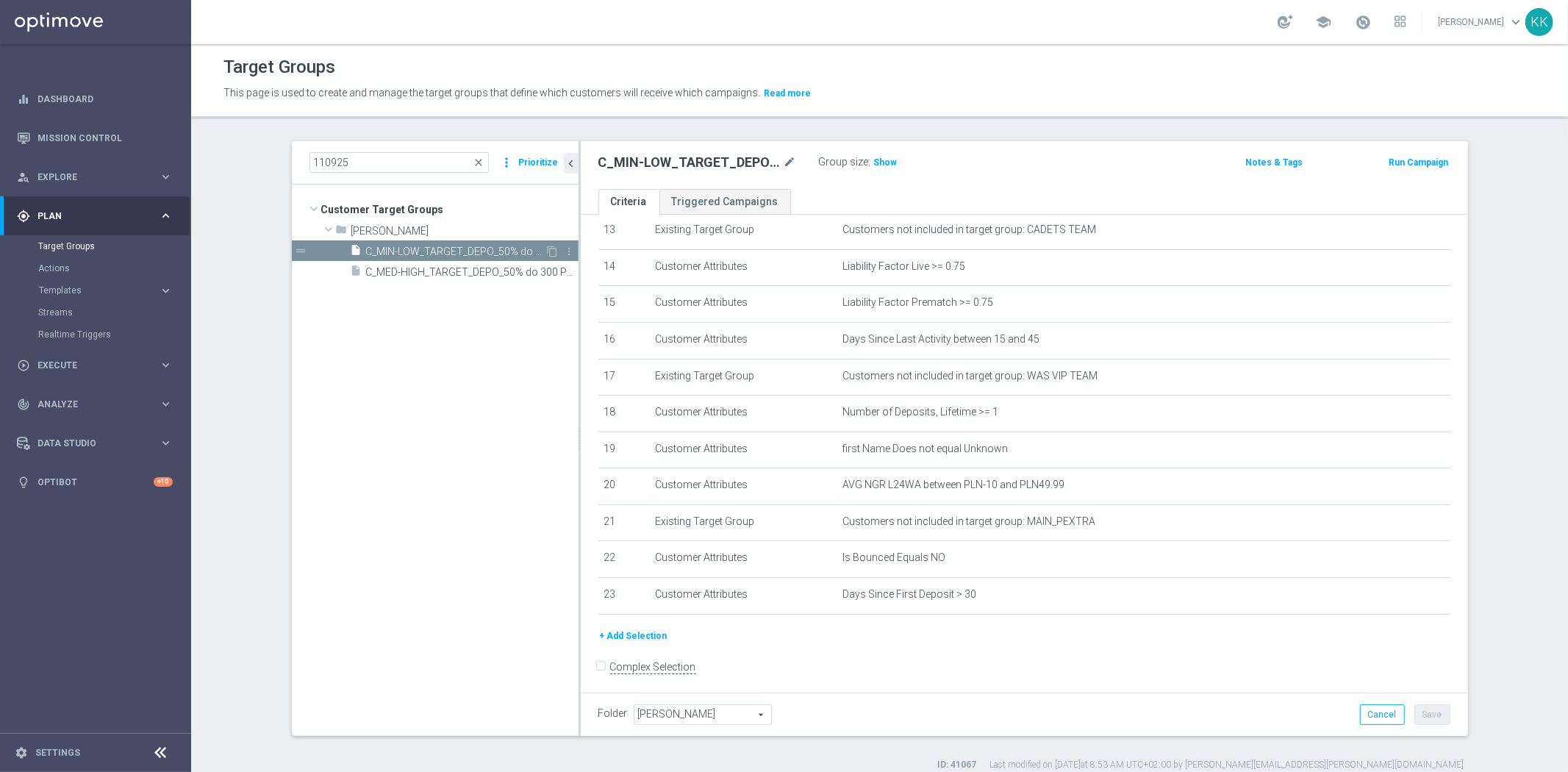
click at [518, 248] on span "C_MIN-LOW_TARGET_DEPO_50% do 100 PLN_LW_110925" at bounding box center [456, 251] width 179 height 12
click at [548, 253] on icon "content_copy" at bounding box center [553, 251] width 11 height 11
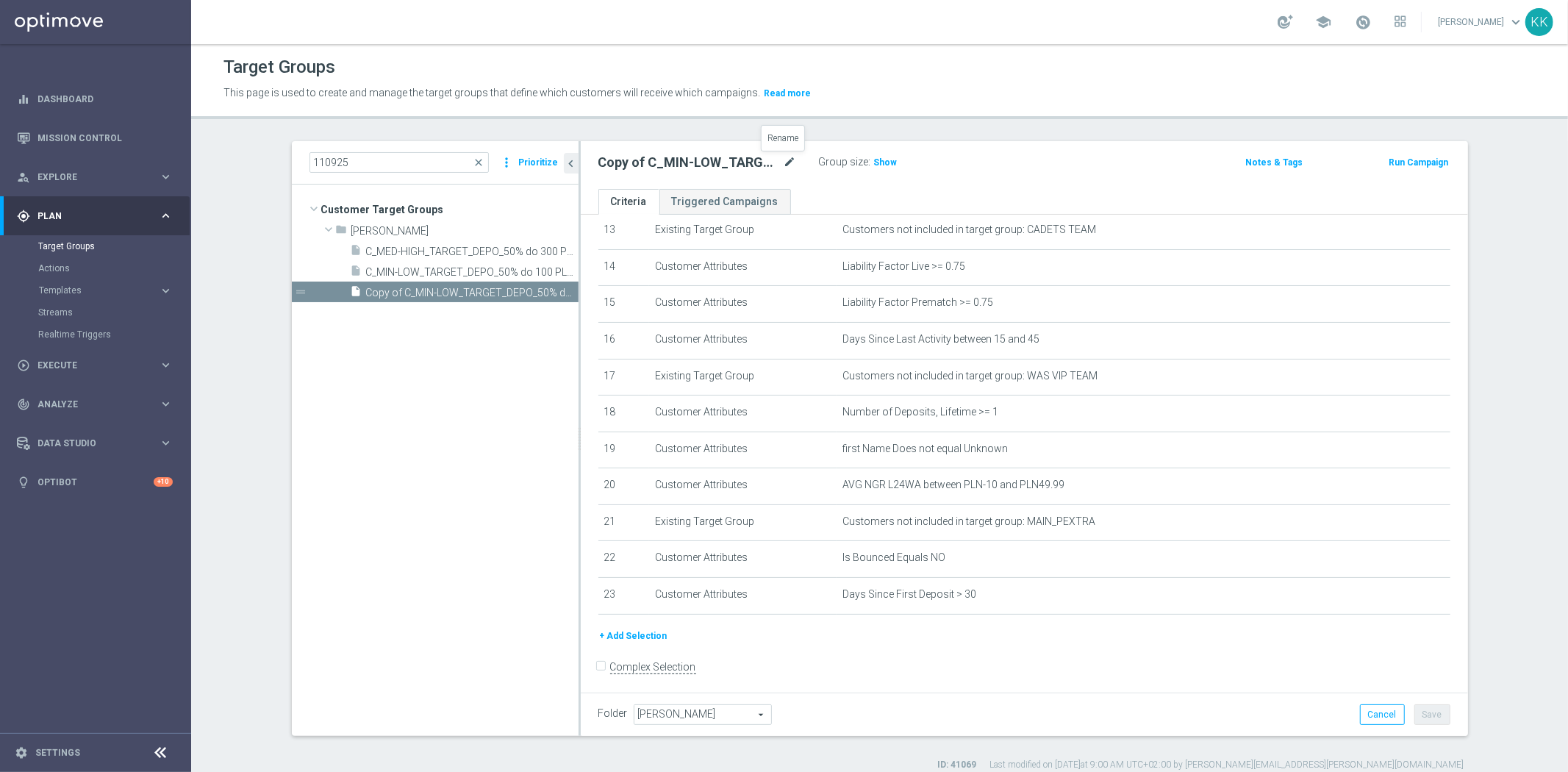
click at [784, 160] on icon "mode_edit" at bounding box center [790, 162] width 13 height 17
type input "D_MIN-LOW_TARGET_DEPO_100% do 100 PLN_LW_110925"
click at [944, 135] on div "Target Groups This page is used to create and manage the target groups that def…" at bounding box center [879, 407] width 1376 height 727
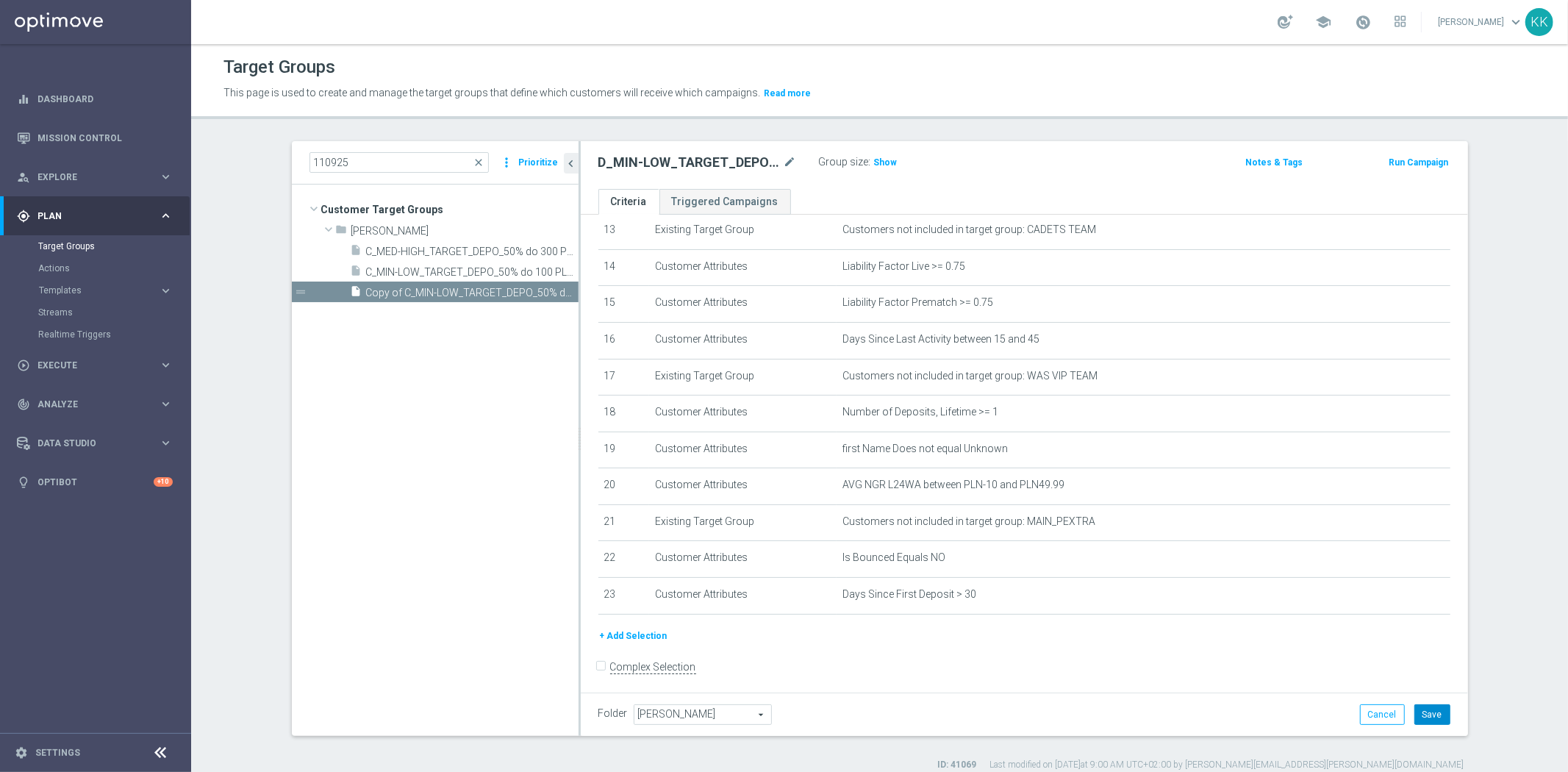
click at [1426, 713] on button "Save" at bounding box center [1432, 715] width 36 height 21
click at [1395, 334] on icon "mode_edit" at bounding box center [1401, 340] width 11 height 11
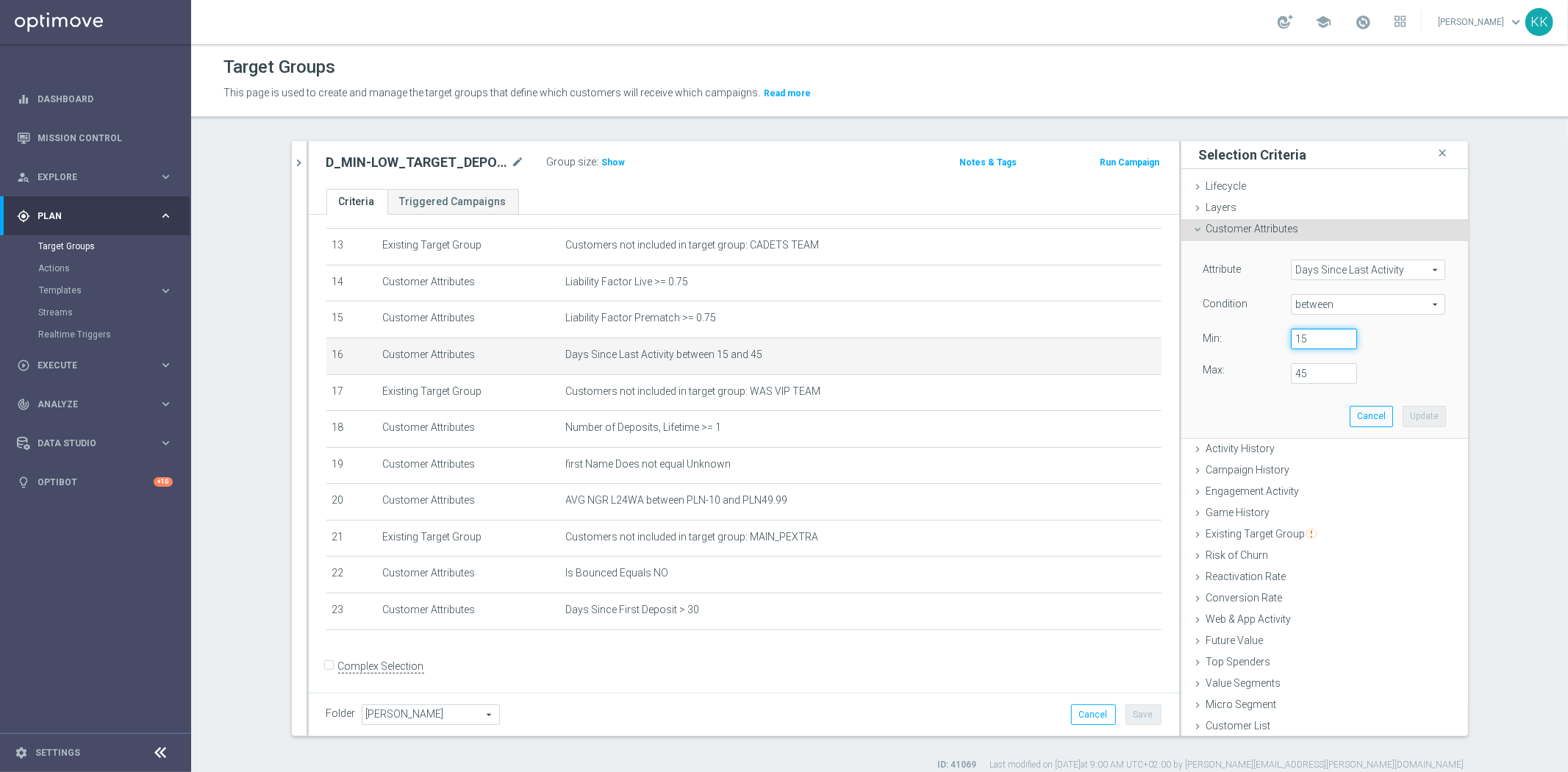
drag, startPoint x: 1299, startPoint y: 329, endPoint x: 1236, endPoint y: 331, distance: 63.0
click at [1239, 331] on div "Value Min: 15" at bounding box center [1324, 340] width 264 height 24
type input "46"
drag, startPoint x: 1308, startPoint y: 366, endPoint x: 1223, endPoint y: 369, distance: 85.1
click at [1223, 369] on div "Max: 45" at bounding box center [1324, 373] width 264 height 21
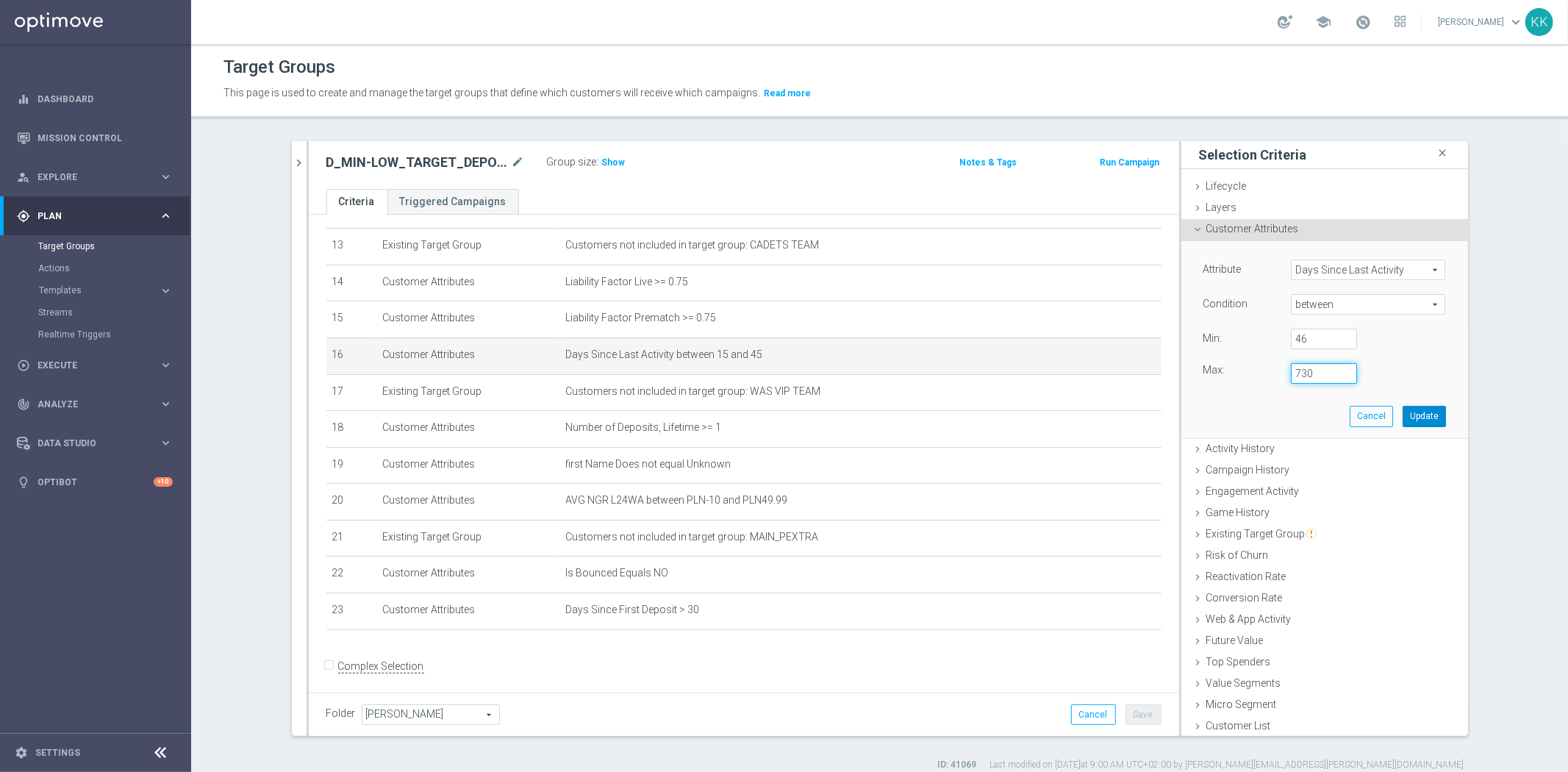
type input "730"
click at [1411, 417] on button "Update" at bounding box center [1423, 416] width 43 height 21
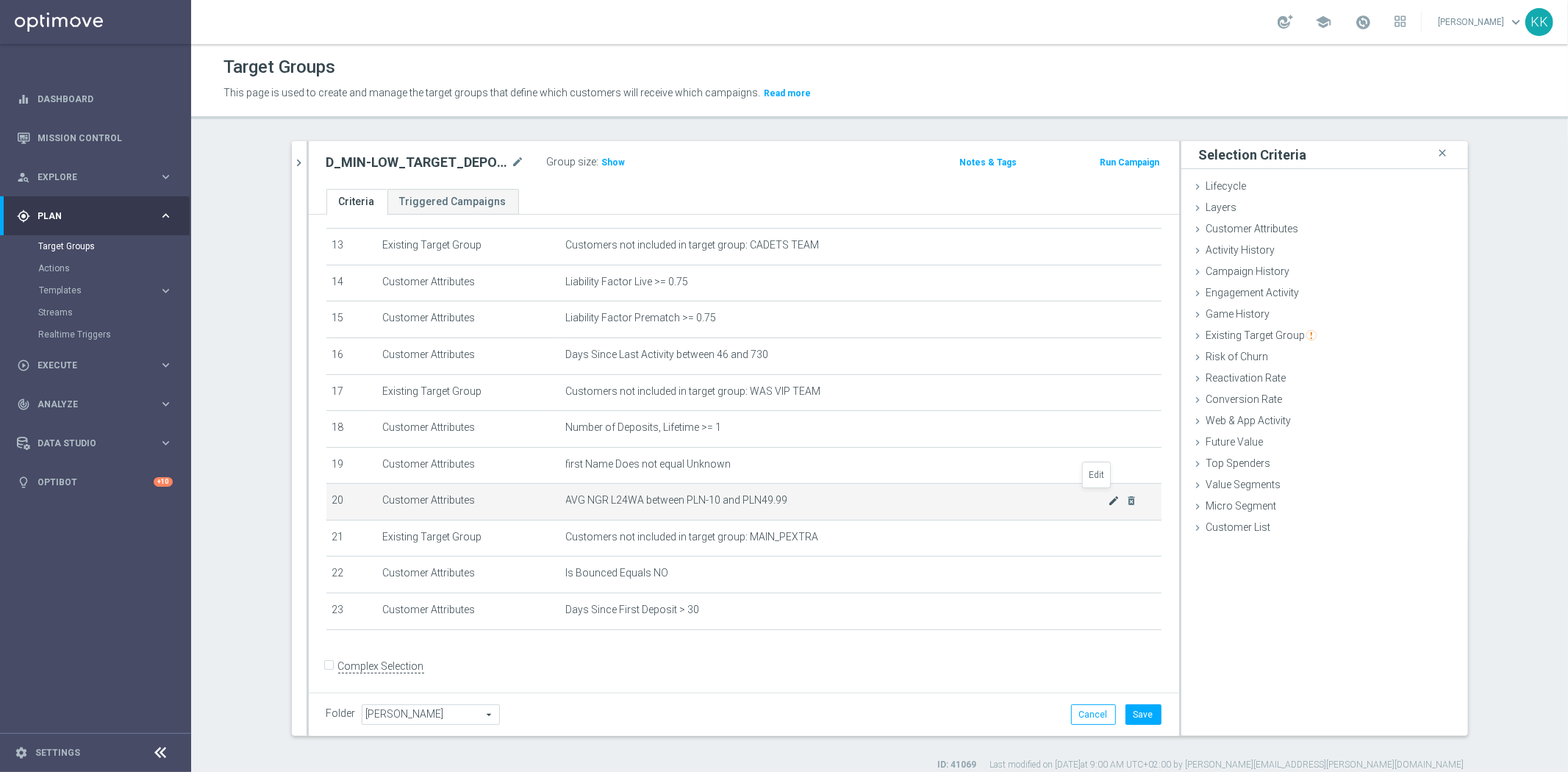
click at [1108, 497] on icon "mode_edit" at bounding box center [1114, 500] width 11 height 11
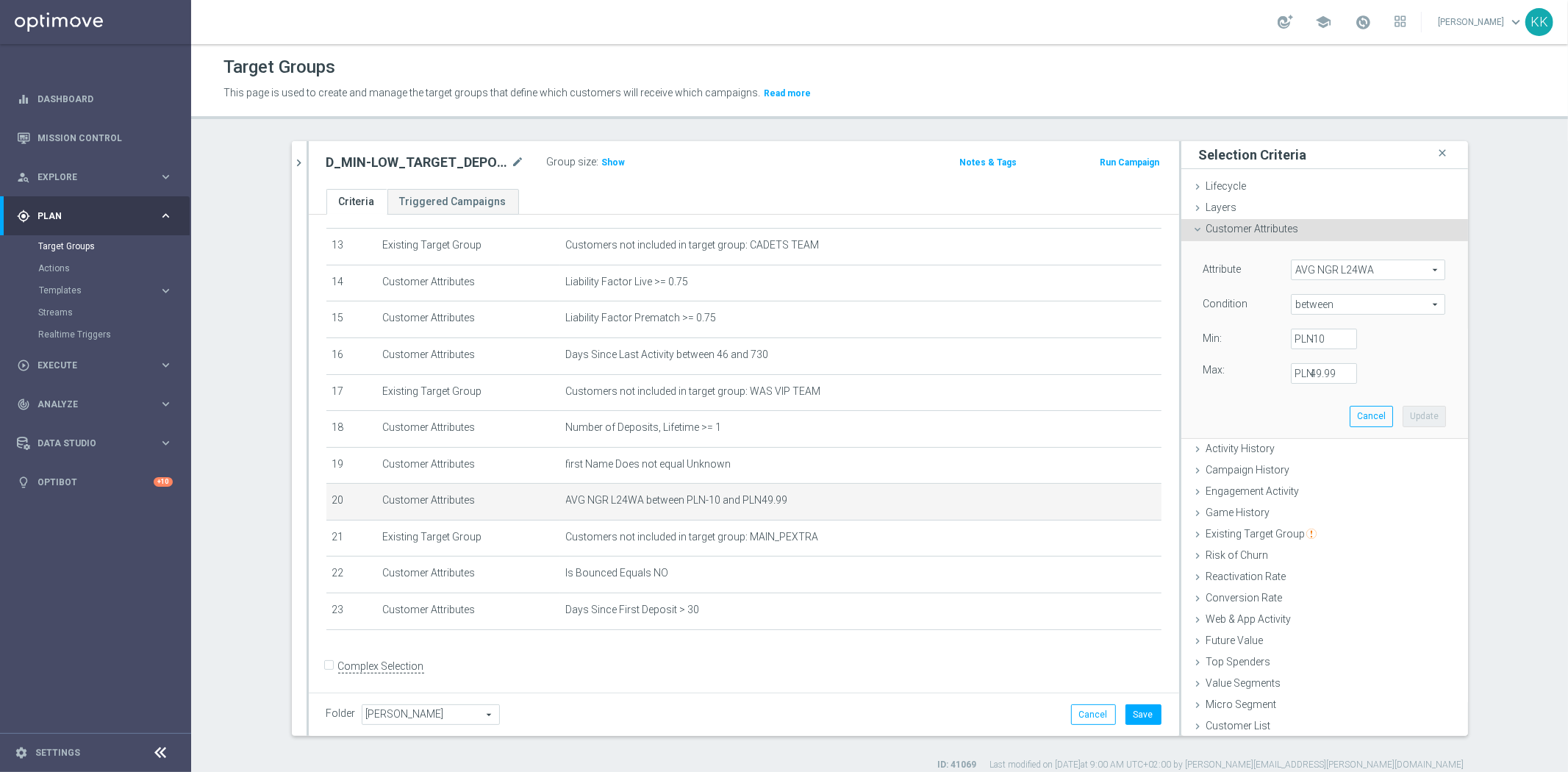
click at [1342, 273] on span "AVG NGR L24WA" at bounding box center [1368, 270] width 153 height 19
click at [0, 0] on input "search" at bounding box center [0, 0] width 0 height 0
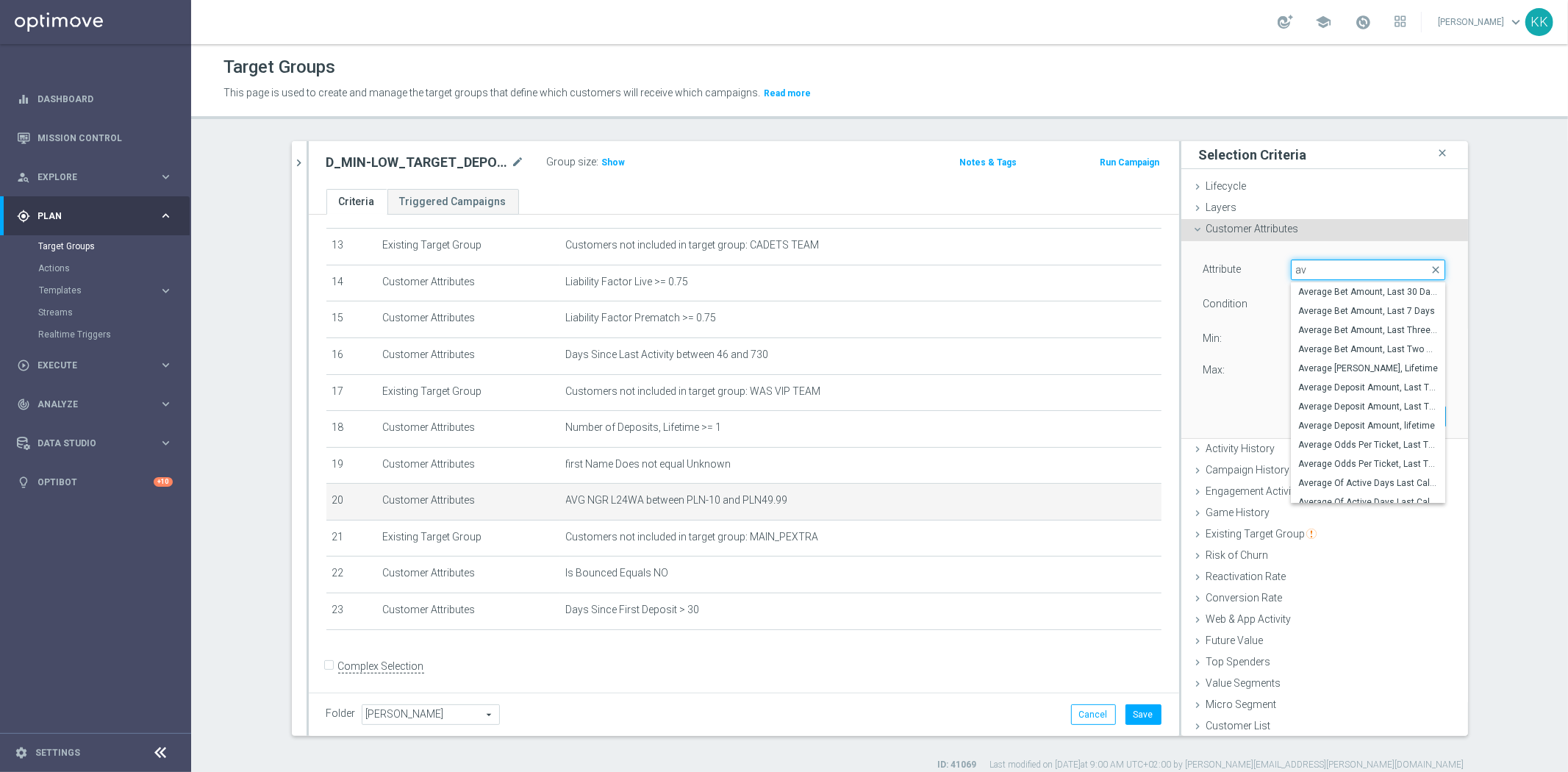
type input "a"
type input "ngr"
click at [1344, 290] on span "AVG NGR L104WA" at bounding box center [1368, 292] width 139 height 11
type input "AVG NGR L104WA"
type input "="
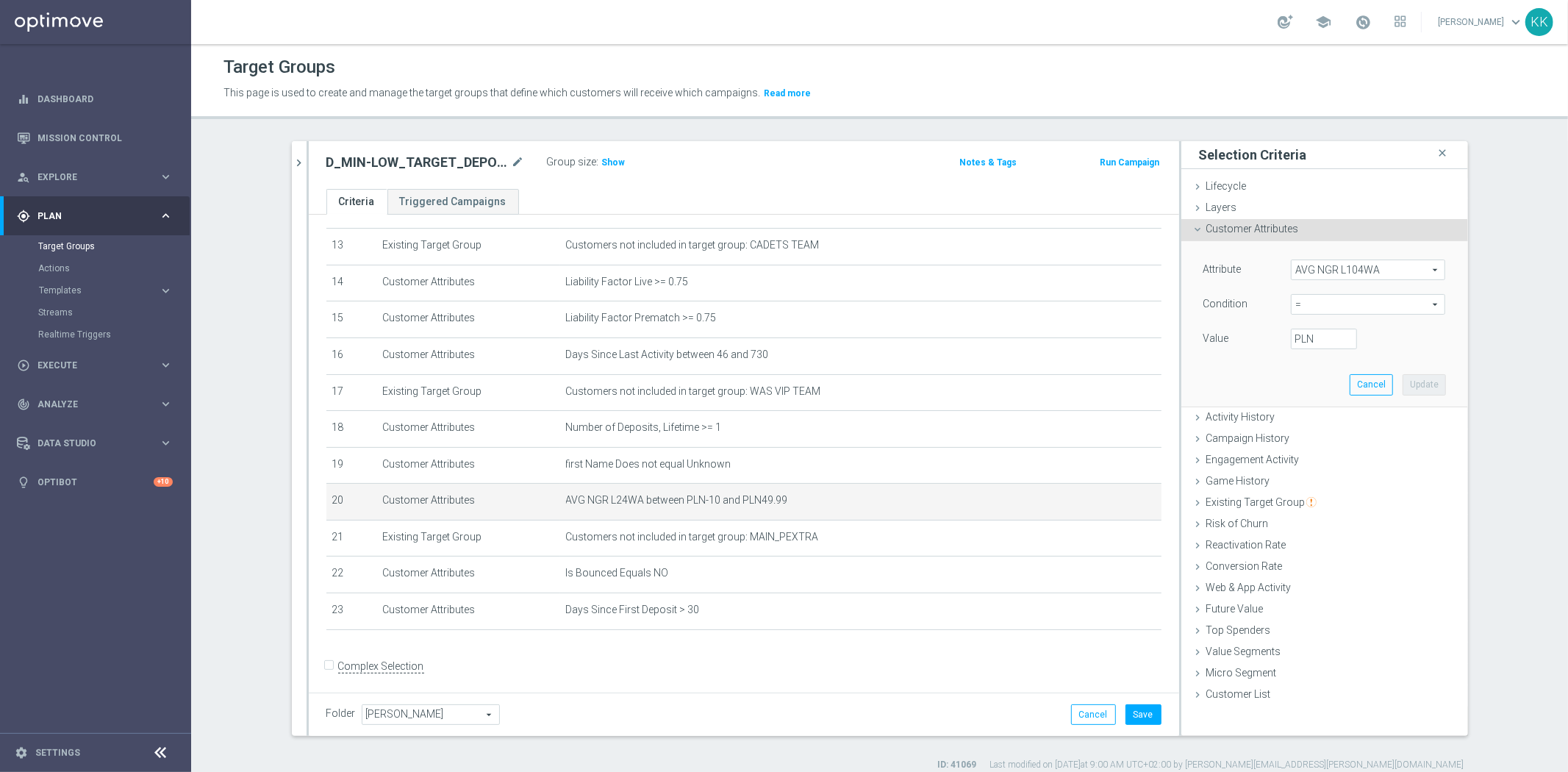
click at [1319, 296] on span "=" at bounding box center [1368, 304] width 153 height 19
click at [1360, 442] on span "between" at bounding box center [1368, 441] width 139 height 11
type input "between"
click at [1303, 334] on label "PLN" at bounding box center [1301, 339] width 14 height 13
click at [1303, 334] on input "PLN" at bounding box center [1323, 339] width 66 height 21
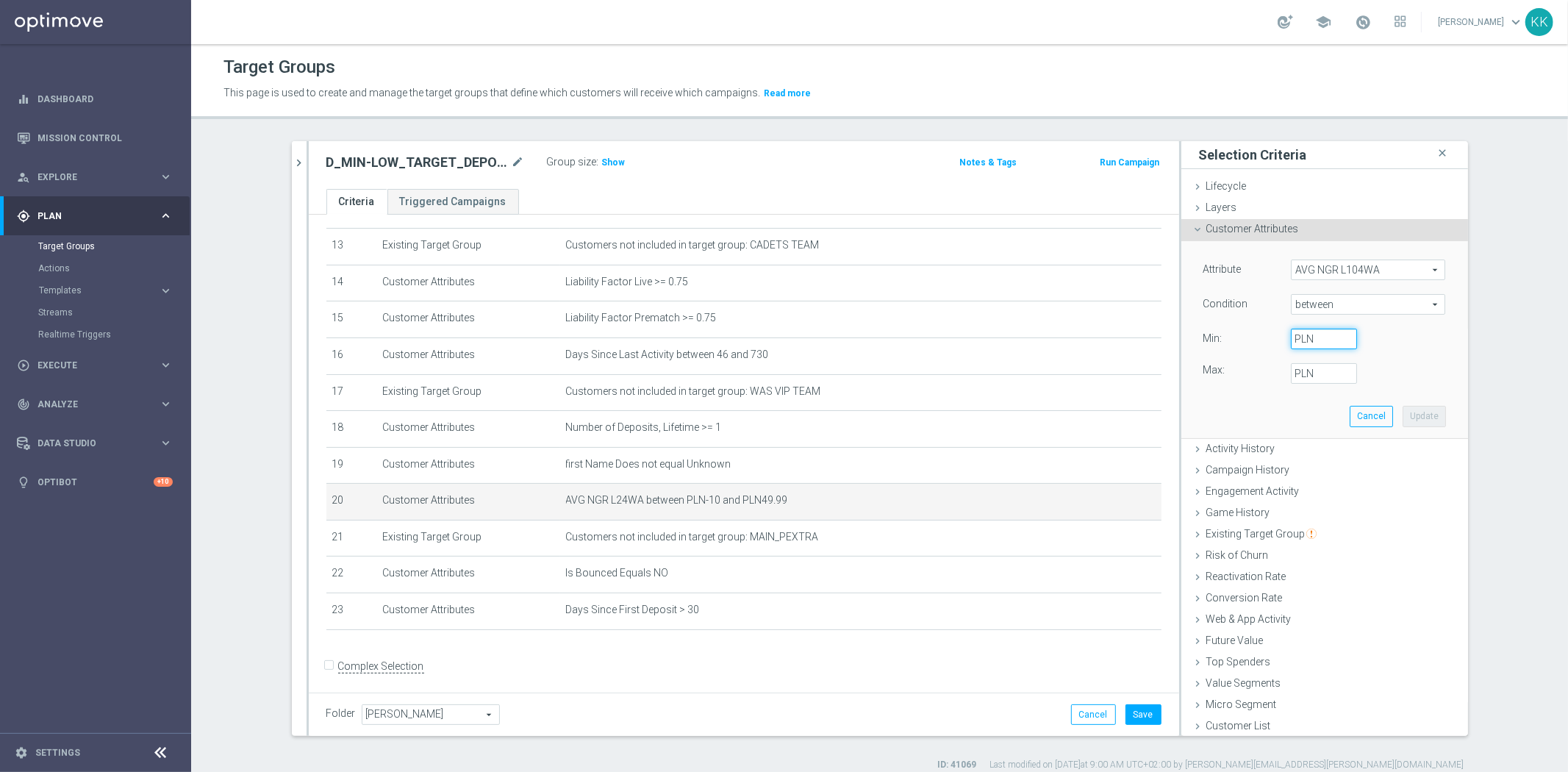
click at [1305, 343] on input "PLN" at bounding box center [1323, 339] width 66 height 21
type input "-10"
click at [1324, 369] on input "PLN" at bounding box center [1323, 373] width 66 height 21
type input "49.99"
click at [1402, 413] on button "Update" at bounding box center [1423, 416] width 43 height 21
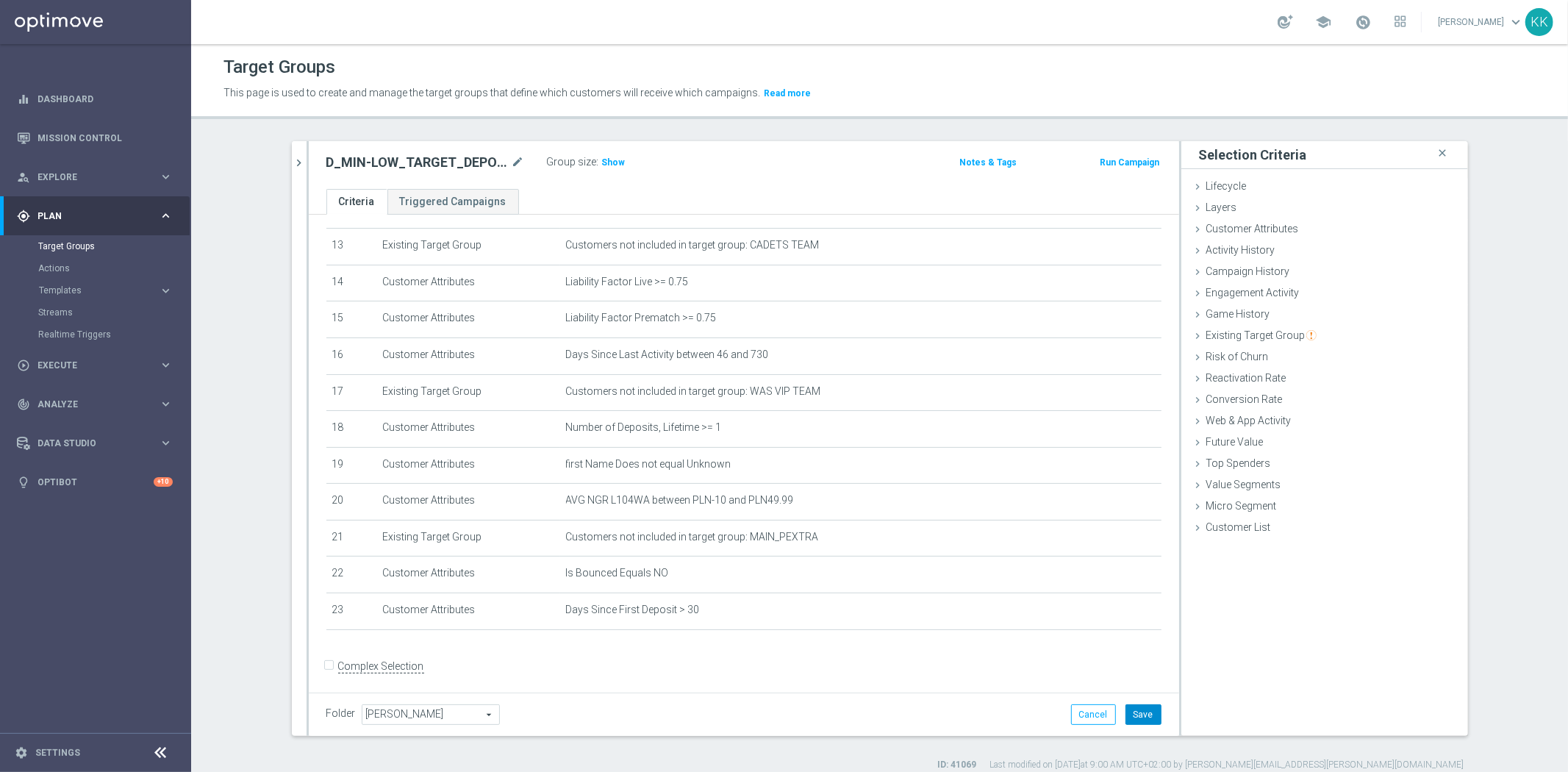
click at [1144, 715] on button "Save" at bounding box center [1143, 715] width 36 height 21
click at [603, 158] on span "Show" at bounding box center [614, 162] width 24 height 10
click at [296, 151] on button "chevron_right" at bounding box center [299, 162] width 14 height 43
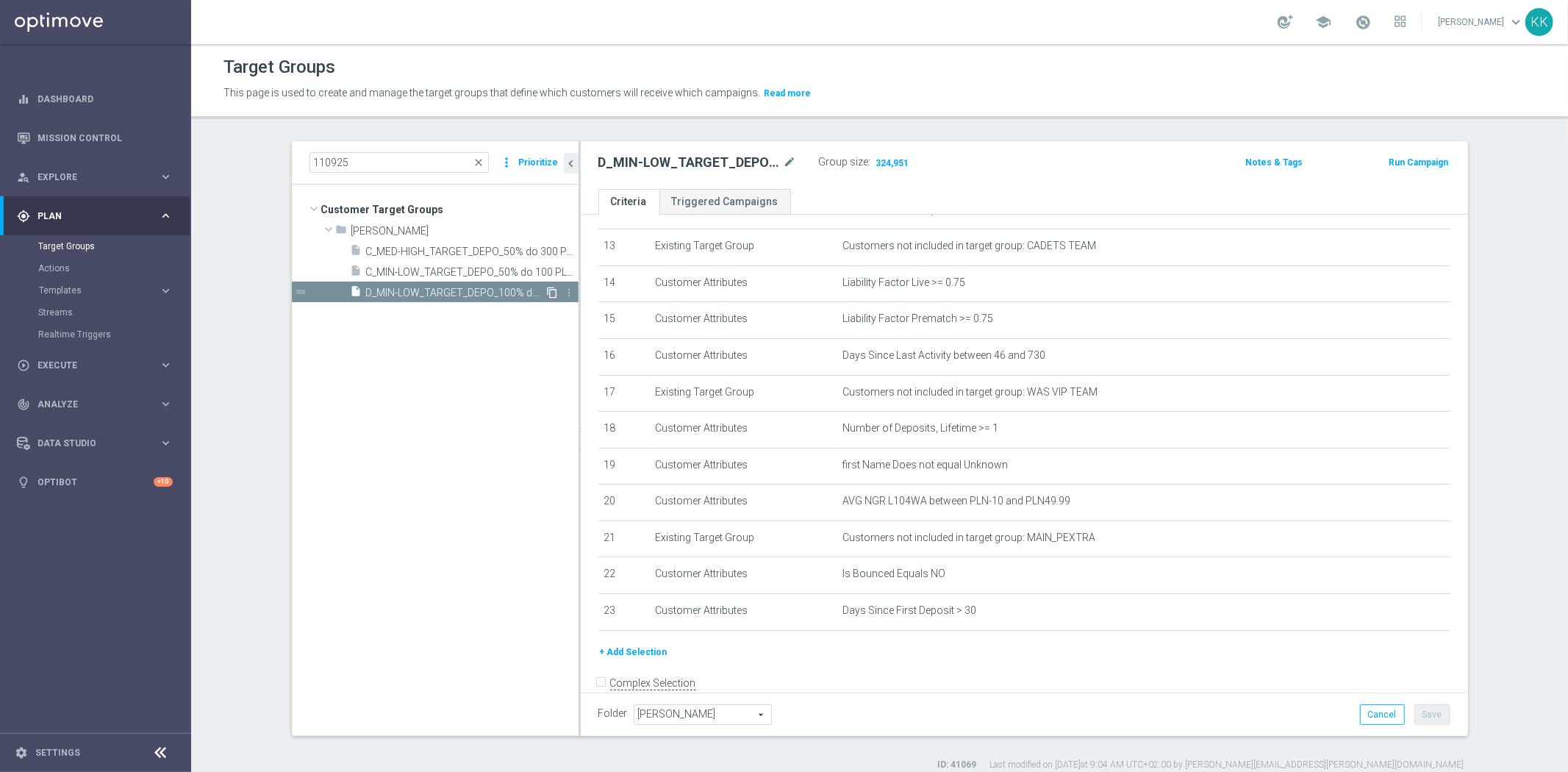
click at [549, 288] on icon "content_copy" at bounding box center [553, 292] width 11 height 11
click at [784, 156] on icon "mode_edit" at bounding box center [790, 162] width 13 height 17
type input "D_MED-HIGH_TARGET_DEPO_100% do 300 PLN_LW_110925"
click at [991, 136] on div "Target Groups This page is used to create and manage the target groups that def…" at bounding box center [879, 407] width 1376 height 727
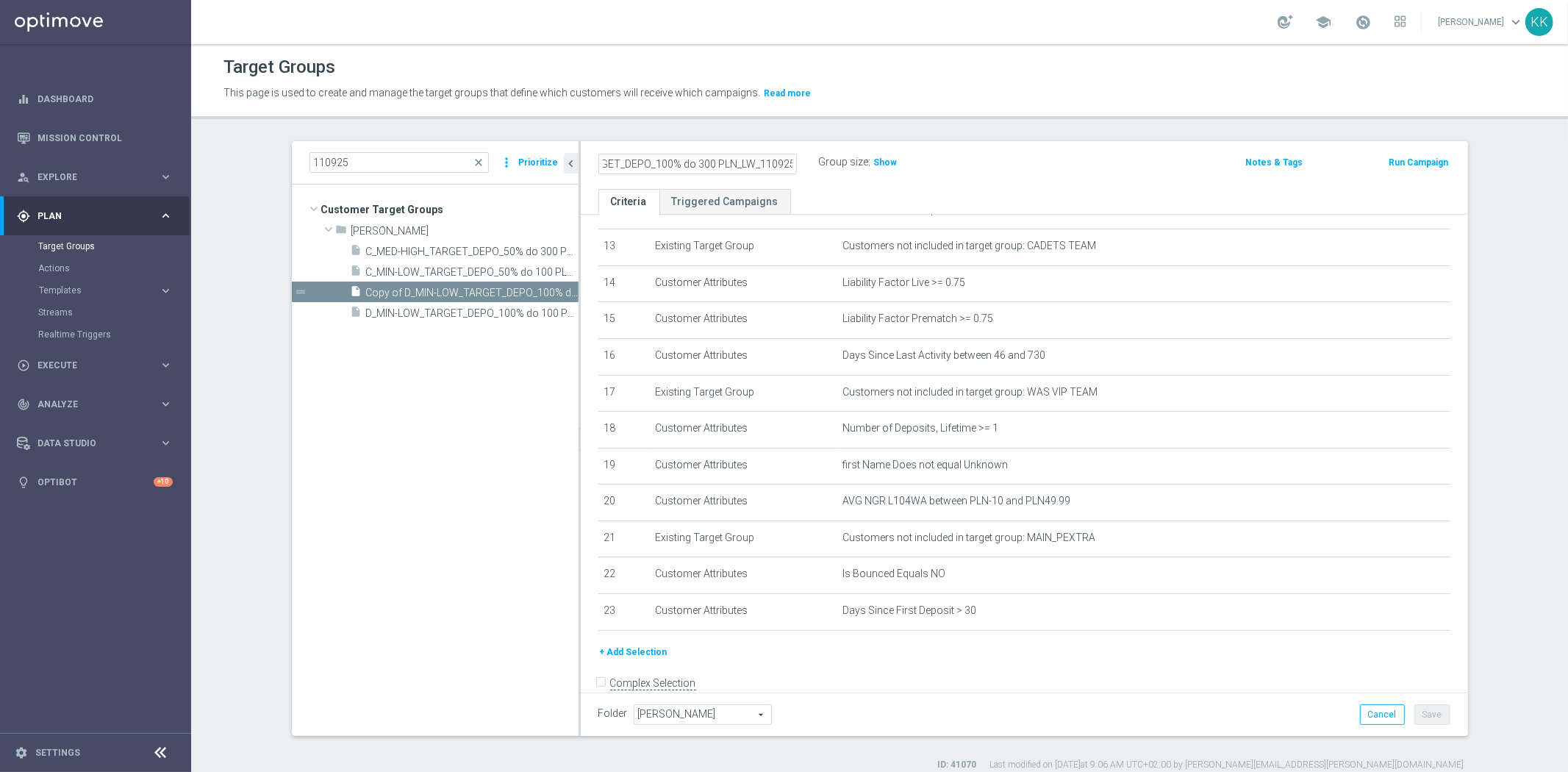
scroll to position [0, 0]
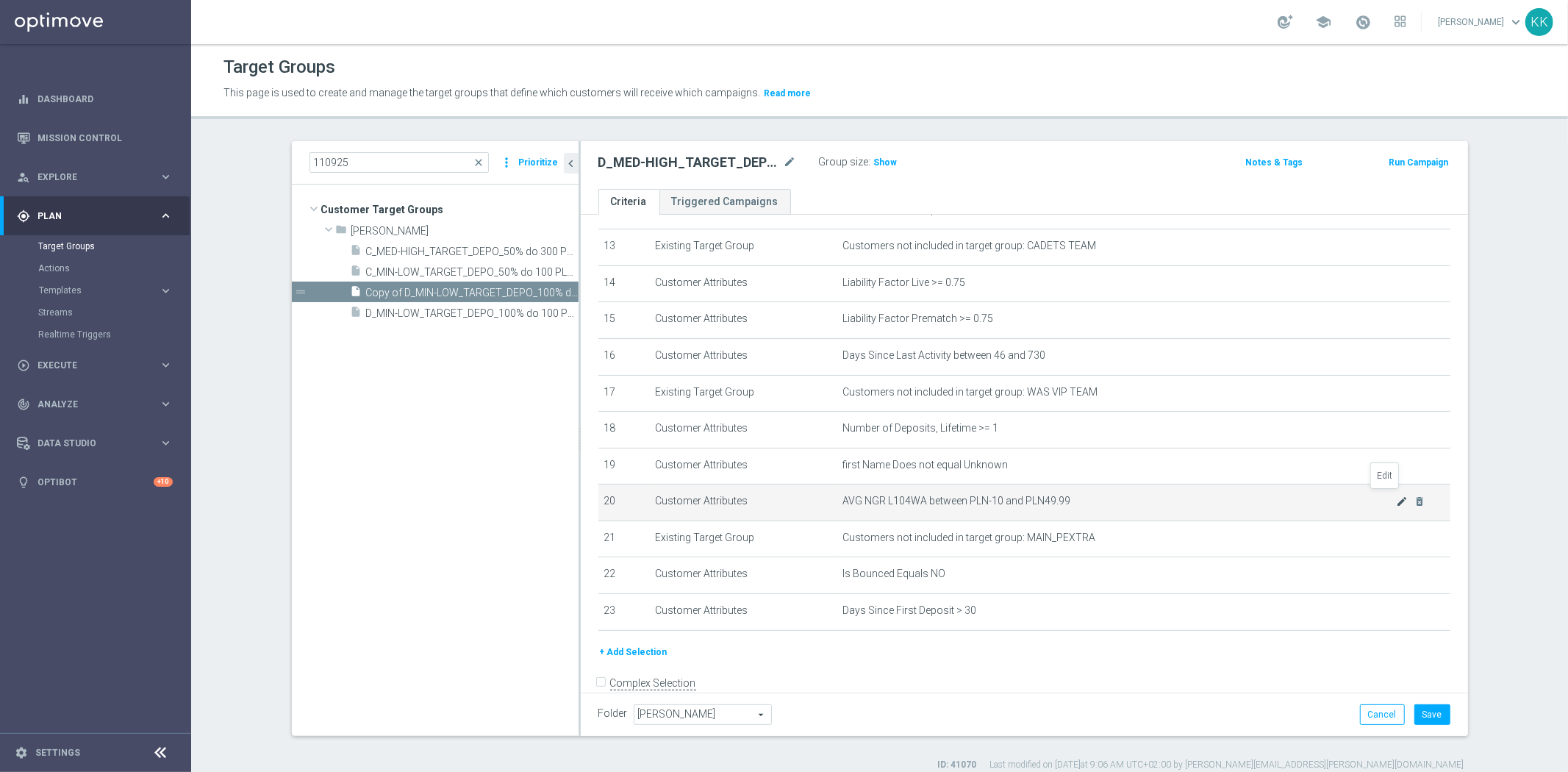
click at [1395, 495] on icon "mode_edit" at bounding box center [1401, 501] width 11 height 11
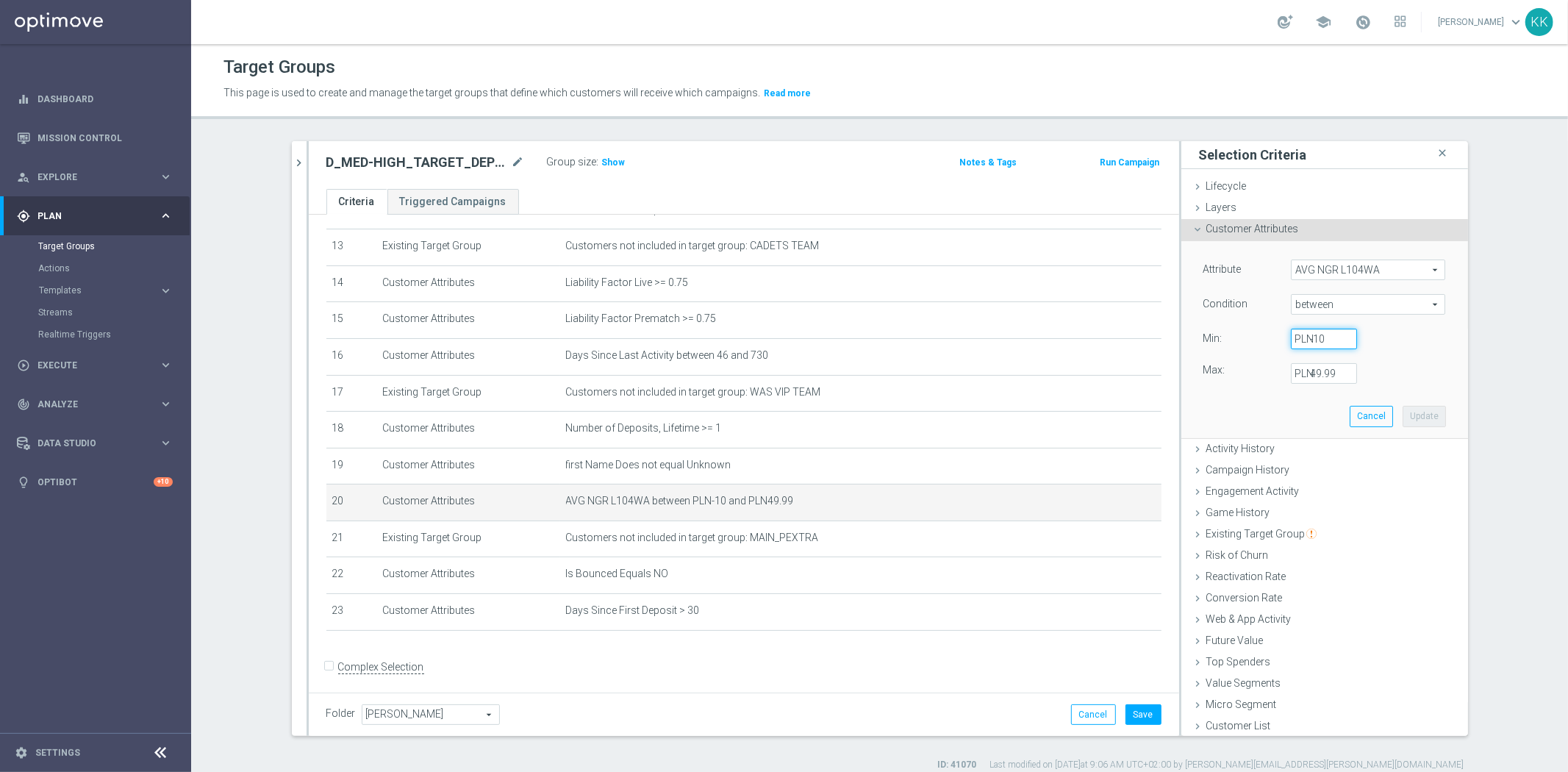
drag, startPoint x: 1323, startPoint y: 340, endPoint x: 1247, endPoint y: 336, distance: 76.1
click at [1247, 336] on div "Value Min: -10 PLN" at bounding box center [1324, 340] width 264 height 24
type input "50"
click at [1301, 372] on label "PLN" at bounding box center [1301, 373] width 14 height 13
click at [1301, 372] on input "49.99" at bounding box center [1323, 373] width 66 height 21
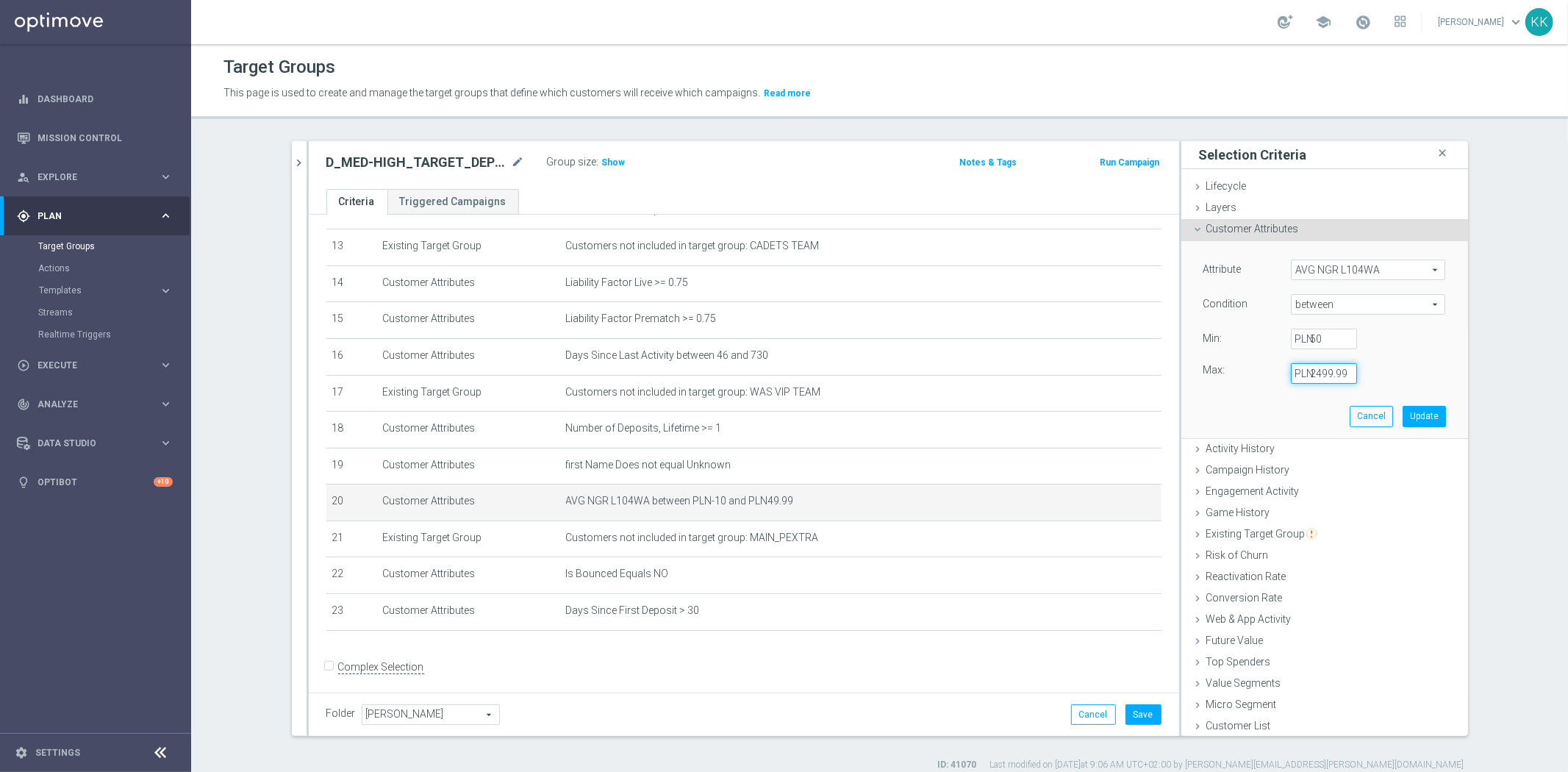
type input "2499.99"
click at [1415, 400] on div "Attribute AVG NGR L104WA AVG NGR L104WA arrow_drop_down search Condition betwee…" at bounding box center [1324, 340] width 264 height 197
click at [1416, 425] on button "Update" at bounding box center [1423, 416] width 43 height 21
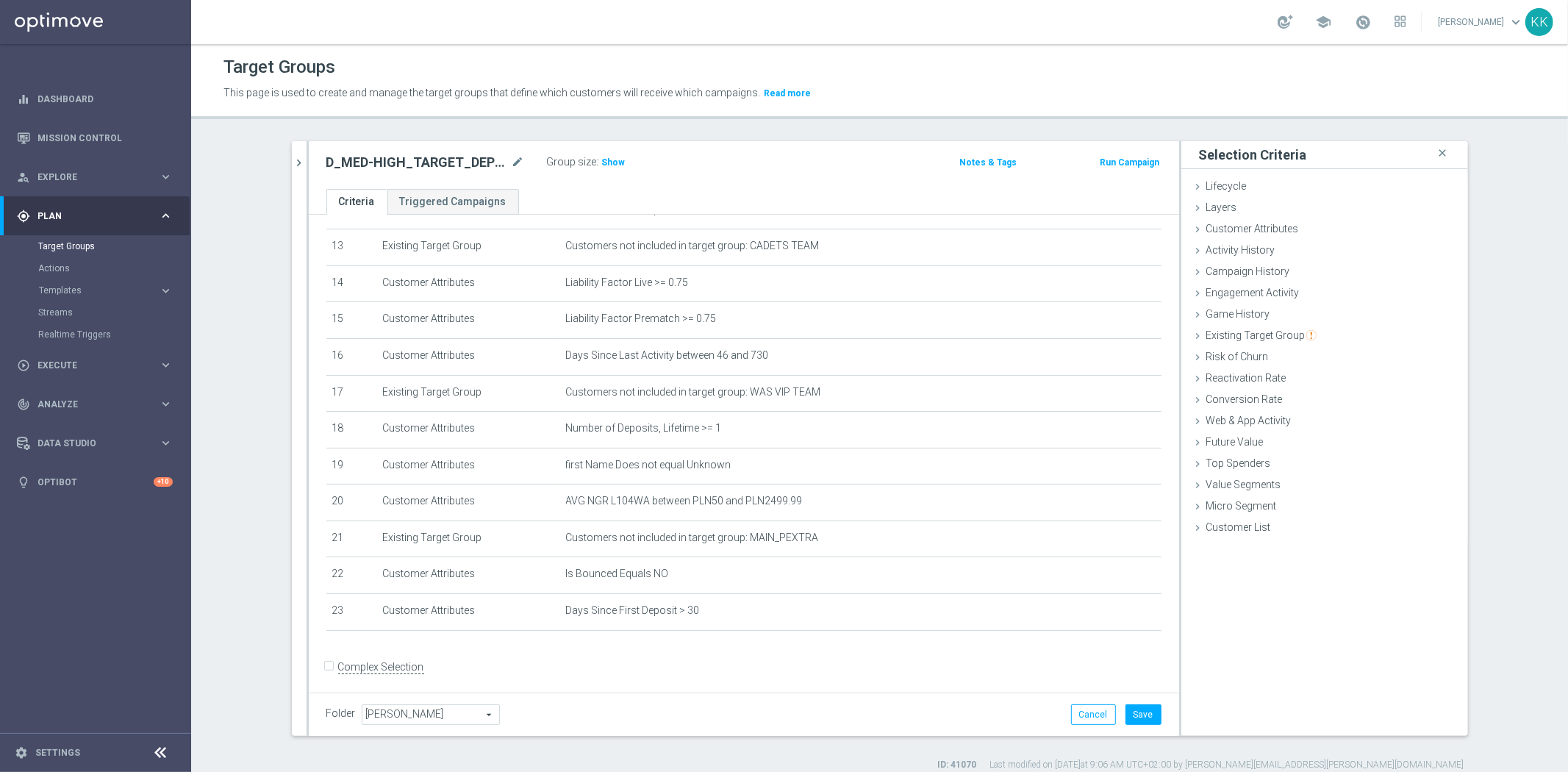
click at [1156, 711] on div "Folder [PERSON_NAME] [PERSON_NAME] arrow_drop_down search Cancel Save Saving..." at bounding box center [743, 713] width 870 height 43
click at [1153, 711] on button "Save" at bounding box center [1143, 715] width 36 height 21
click at [605, 162] on span "Show" at bounding box center [614, 162] width 24 height 10
click at [293, 156] on icon "chevron_right" at bounding box center [300, 162] width 14 height 14
